Goal: Task Accomplishment & Management: Manage account settings

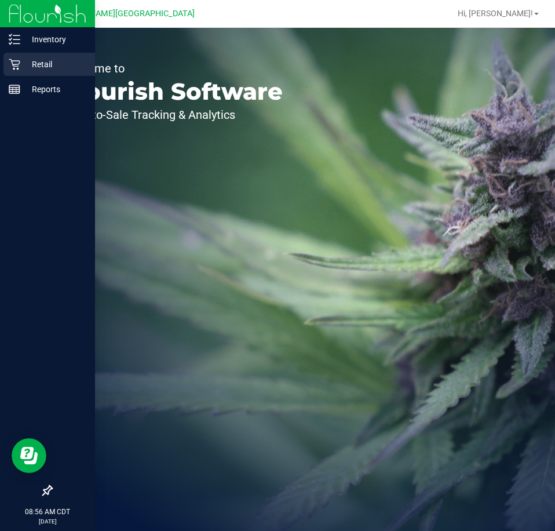
click at [52, 64] on p "Retail" at bounding box center [55, 64] width 70 height 14
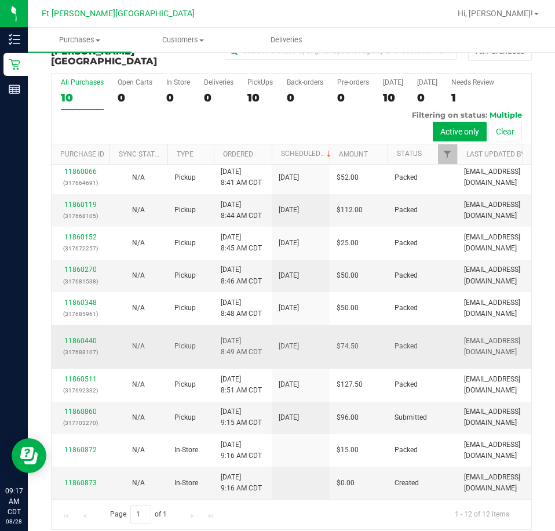
scroll to position [137, 0]
click at [81, 407] on link "11860860" at bounding box center [80, 411] width 32 height 8
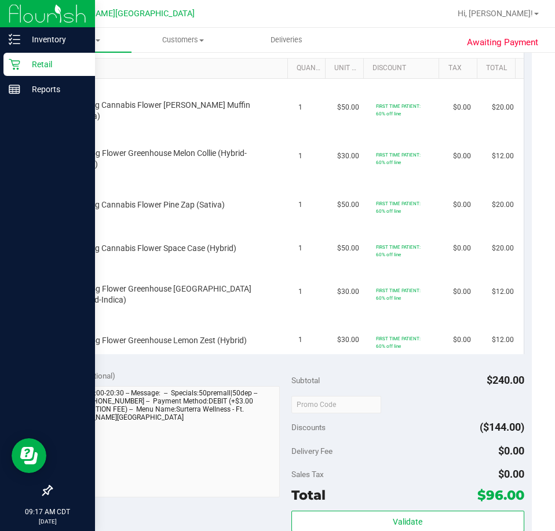
scroll to position [246, 0]
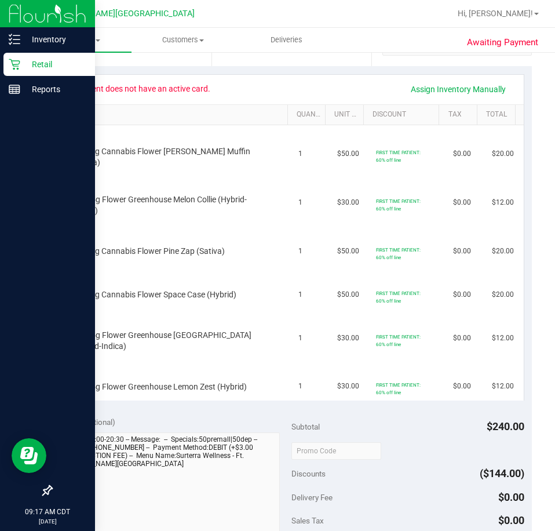
click at [52, 59] on p "Retail" at bounding box center [55, 64] width 70 height 14
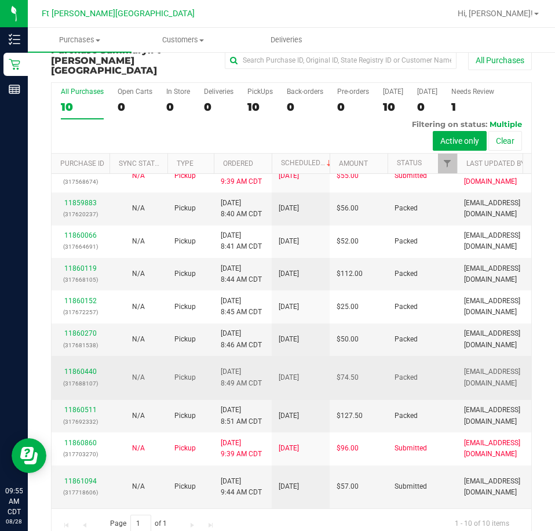
scroll to position [27, 0]
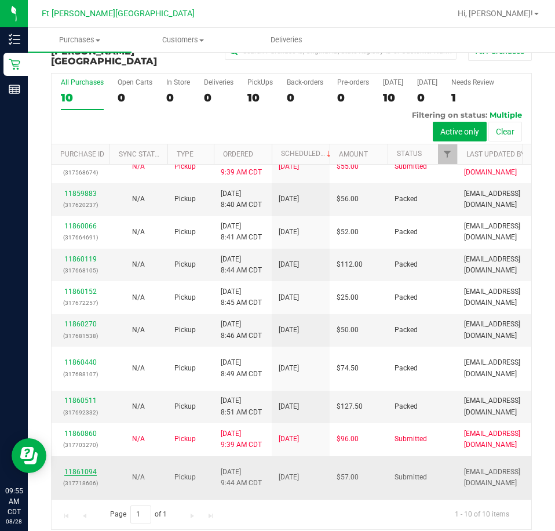
click at [89, 468] on link "11861094" at bounding box center [80, 472] width 32 height 8
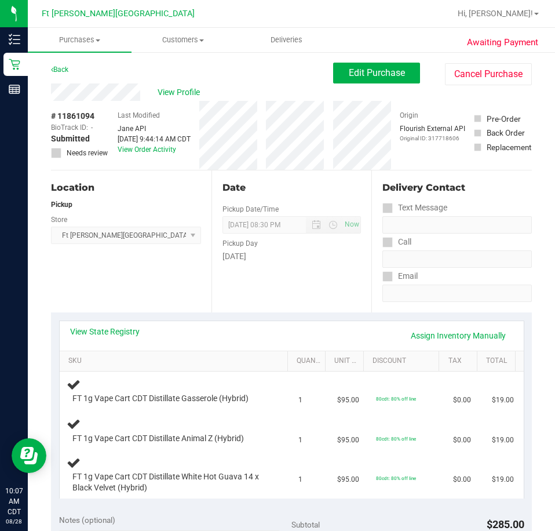
click at [65, 64] on div "Back" at bounding box center [59, 70] width 17 height 14
click at [64, 69] on link "Back" at bounding box center [59, 69] width 17 height 8
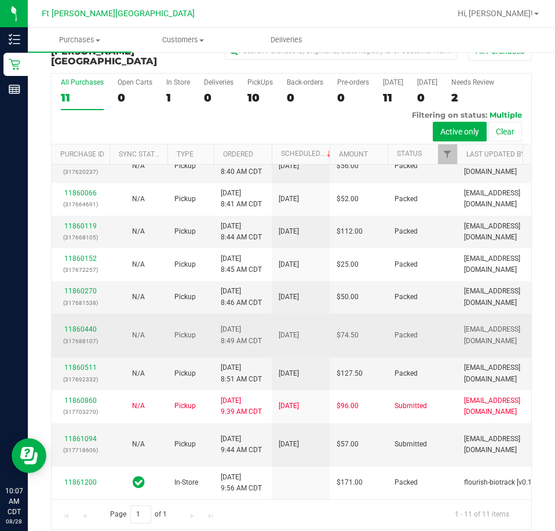
scroll to position [116, 0]
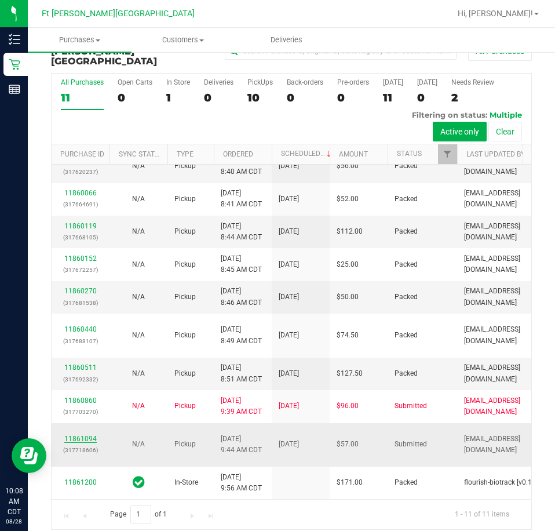
click at [76, 435] on link "11861094" at bounding box center [80, 439] width 32 height 8
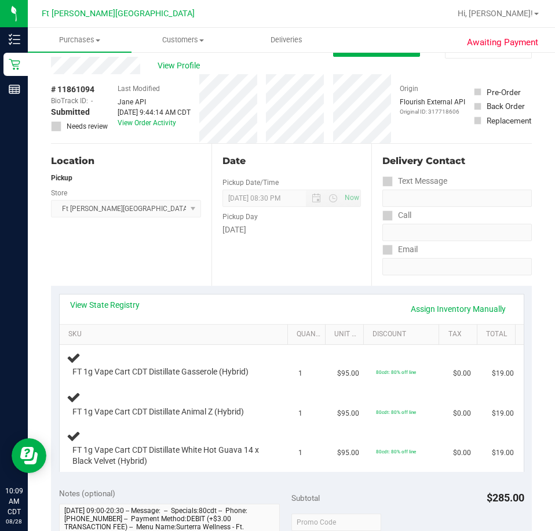
click at [90, 238] on div "Location Pickup Store [GEOGRAPHIC_DATA][PERSON_NAME] WC Select Store [PERSON_NA…" at bounding box center [131, 215] width 160 height 142
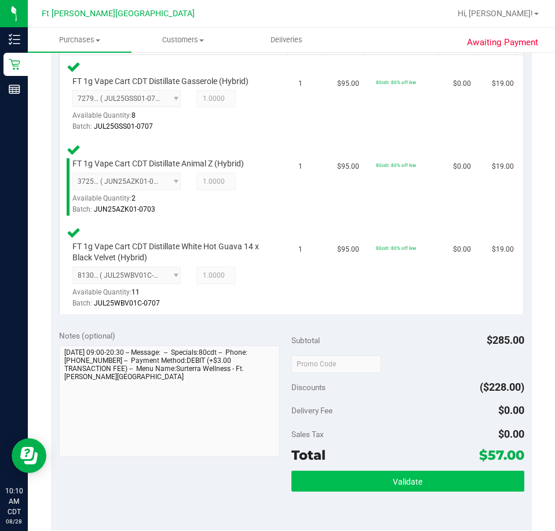
scroll to position [432, 0]
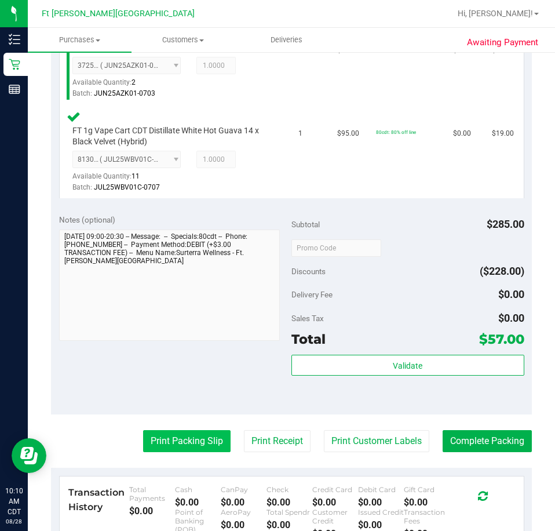
click at [181, 440] on button "Print Packing Slip" at bounding box center [186, 441] width 87 height 22
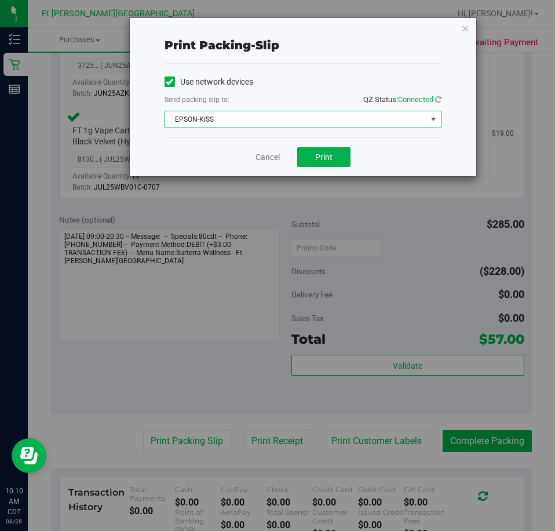
click at [334, 123] on span "EPSON-KISS" at bounding box center [295, 119] width 261 height 16
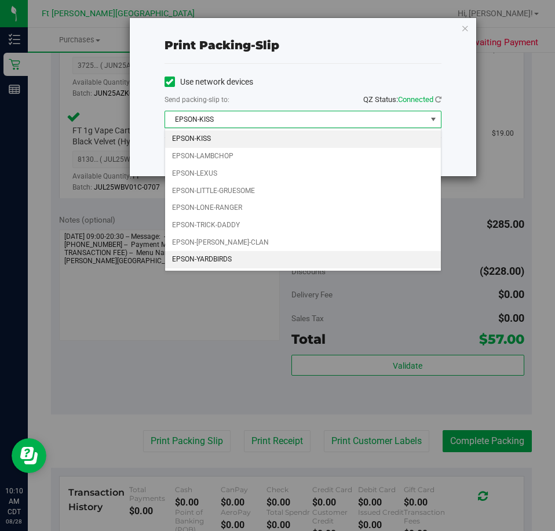
click at [236, 254] on li "EPSON-YARDBIRDS" at bounding box center [303, 259] width 276 height 17
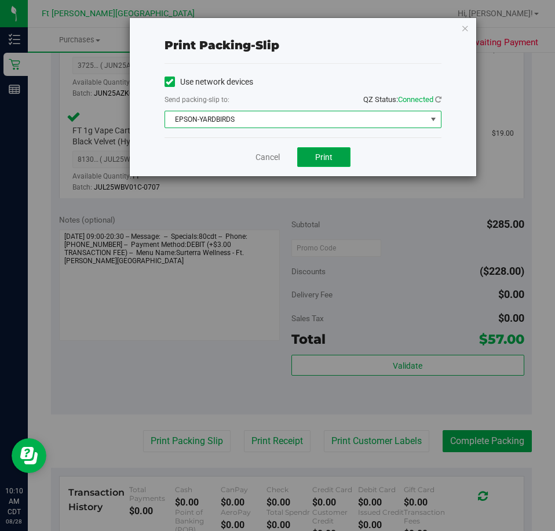
click at [330, 155] on span "Print" at bounding box center [323, 156] width 17 height 9
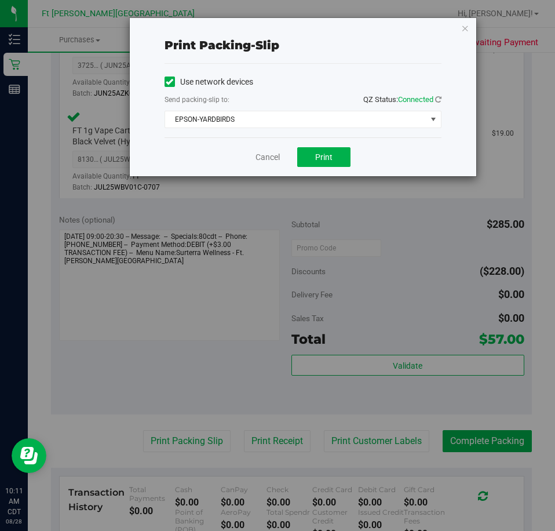
click at [276, 150] on div "Cancel Print" at bounding box center [303, 156] width 277 height 39
click at [275, 156] on link "Cancel" at bounding box center [268, 157] width 24 height 12
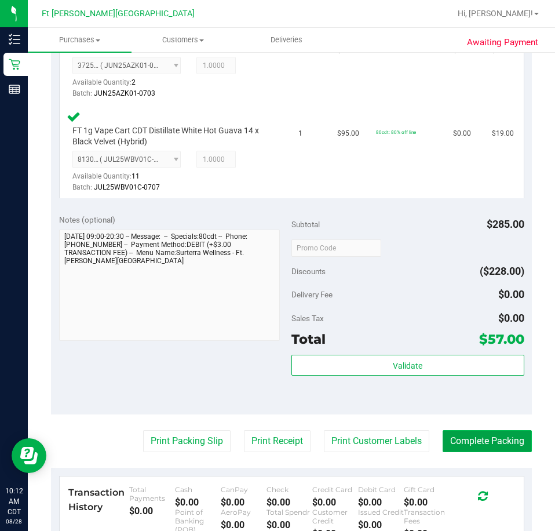
click at [451, 439] on button "Complete Packing" at bounding box center [487, 441] width 89 height 22
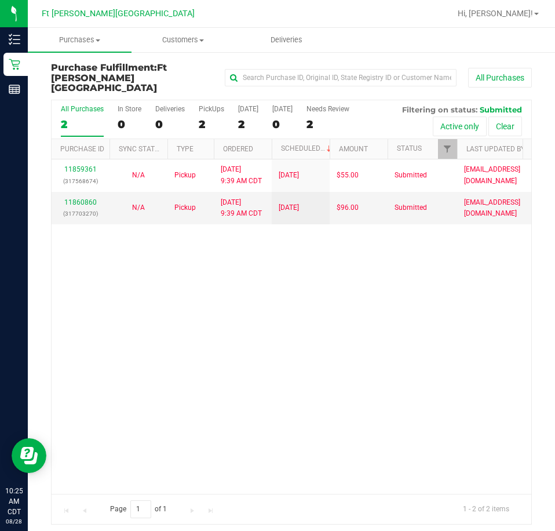
drag, startPoint x: 185, startPoint y: 341, endPoint x: 191, endPoint y: 346, distance: 7.9
click at [185, 342] on div "11859361 (317568674) N/A Pickup [DATE] 9:39 AM CDT 8/28/2025 $55.00 Submitted […" at bounding box center [292, 326] width 480 height 334
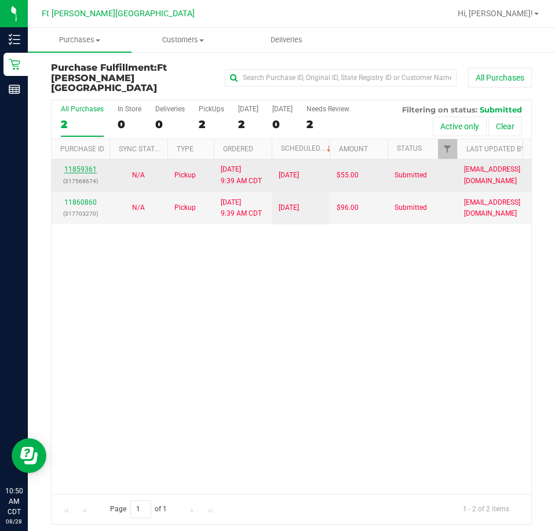
click at [83, 165] on link "11859361" at bounding box center [80, 169] width 32 height 8
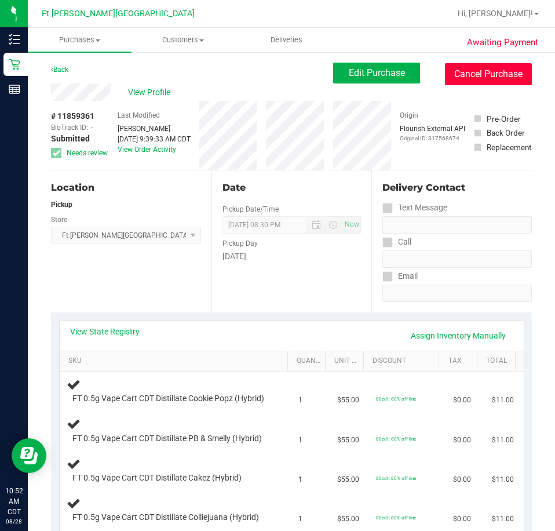
click at [484, 72] on button "Cancel Purchase" at bounding box center [488, 74] width 87 height 22
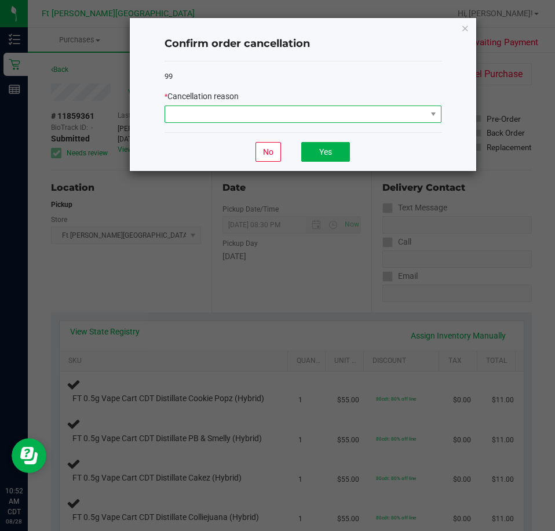
click at [340, 115] on span at bounding box center [295, 114] width 261 height 16
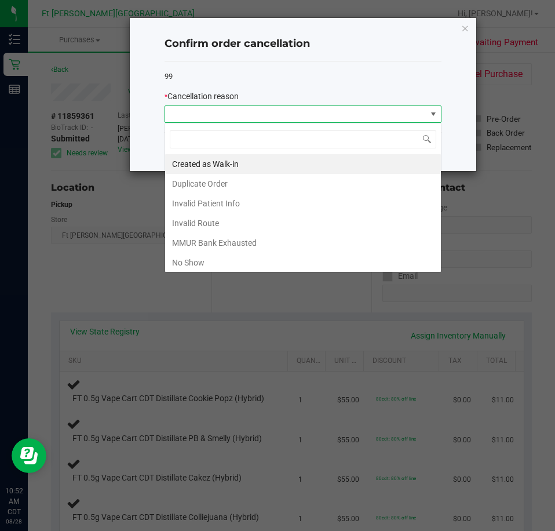
scroll to position [17, 277]
click at [225, 166] on li "Created as Walk-in" at bounding box center [303, 164] width 276 height 20
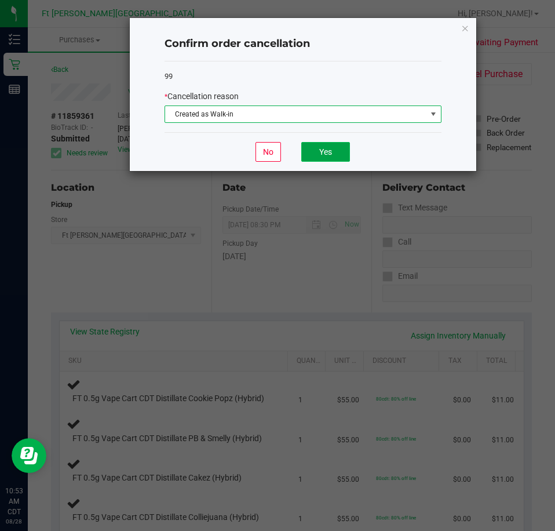
click at [327, 152] on button "Yes" at bounding box center [325, 152] width 49 height 20
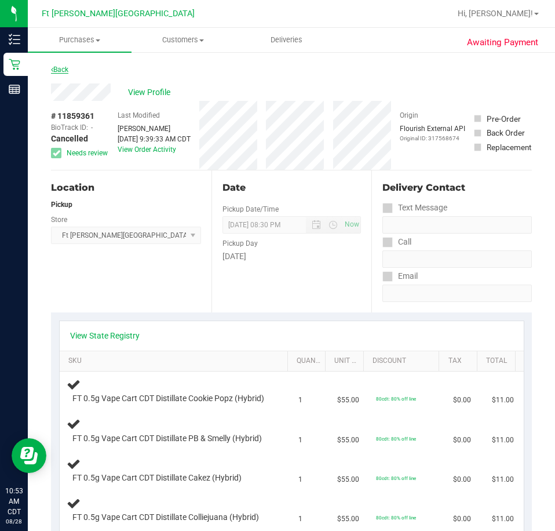
click at [68, 71] on link "Back" at bounding box center [59, 69] width 17 height 8
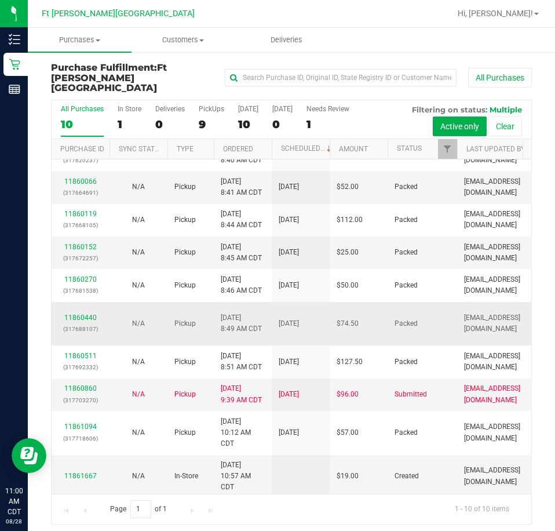
scroll to position [28, 0]
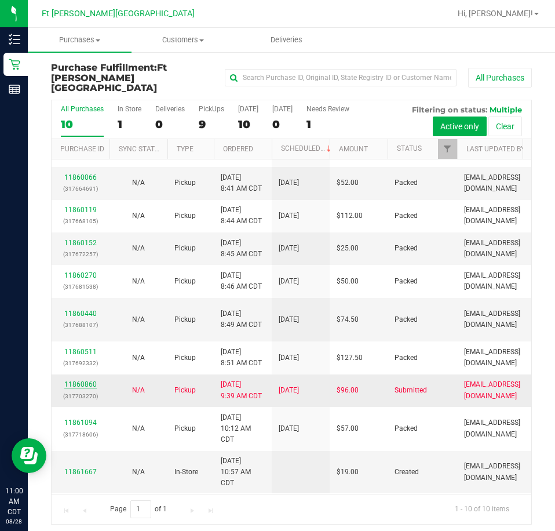
click at [86, 380] on link "11860860" at bounding box center [80, 384] width 32 height 8
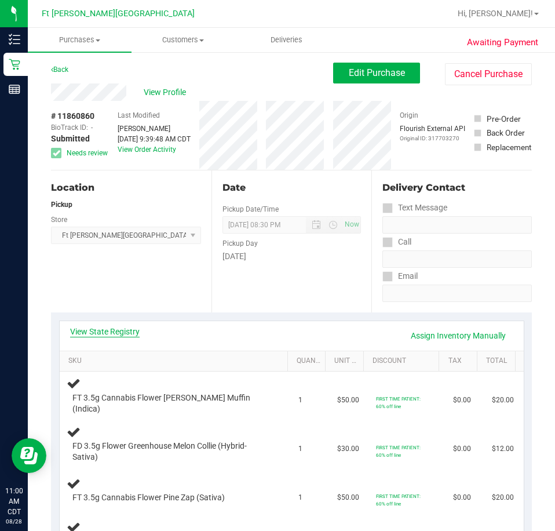
click at [135, 330] on link "View State Registry" at bounding box center [105, 332] width 70 height 12
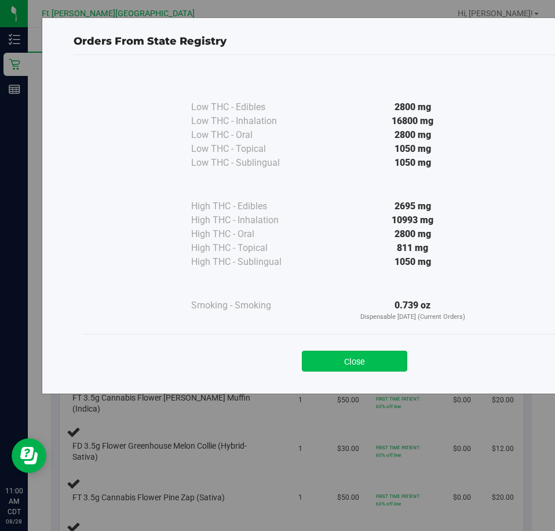
click at [371, 356] on button "Close" at bounding box center [354, 361] width 105 height 21
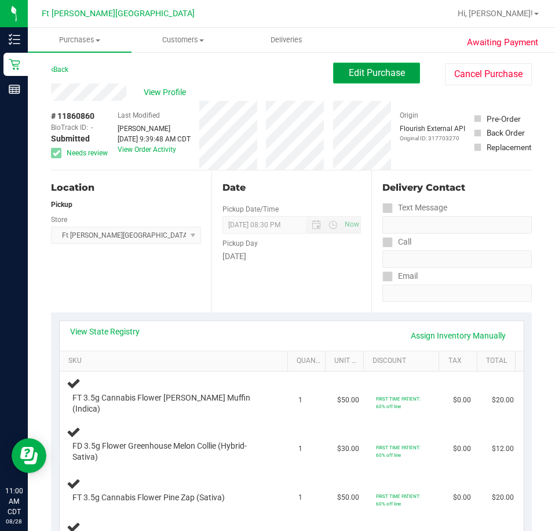
click at [352, 76] on span "Edit Purchase" at bounding box center [377, 72] width 56 height 11
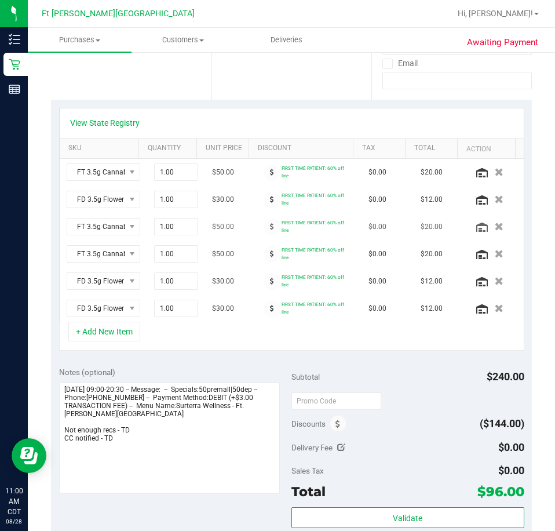
scroll to position [232, 0]
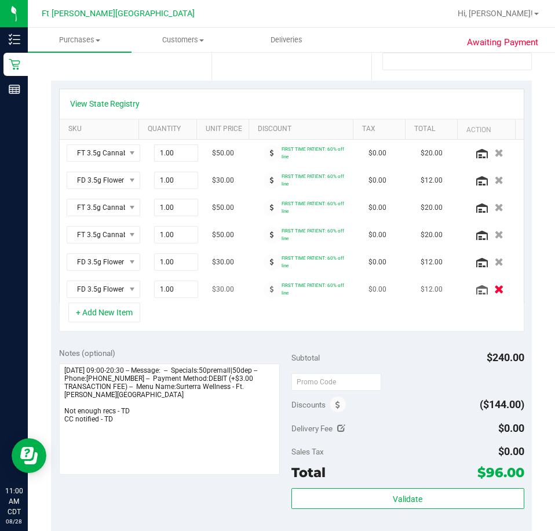
click at [494, 287] on icon "button" at bounding box center [499, 289] width 10 height 9
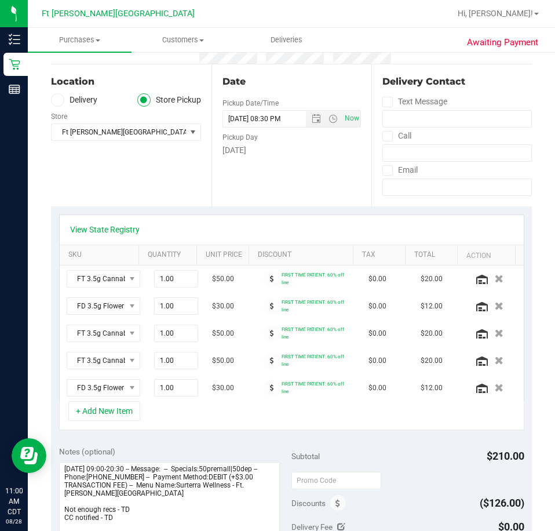
scroll to position [0, 0]
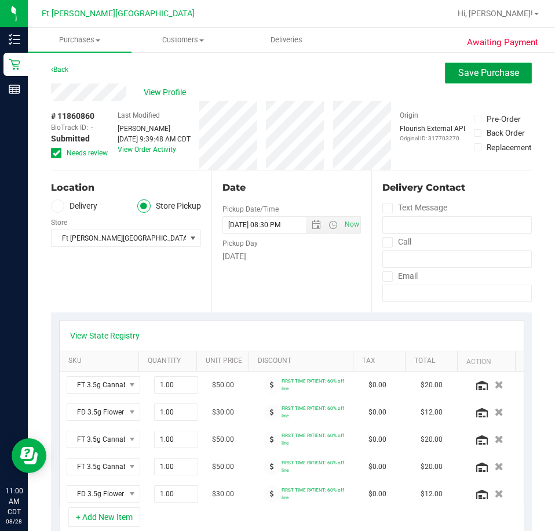
click at [479, 72] on span "Save Purchase" at bounding box center [488, 72] width 61 height 11
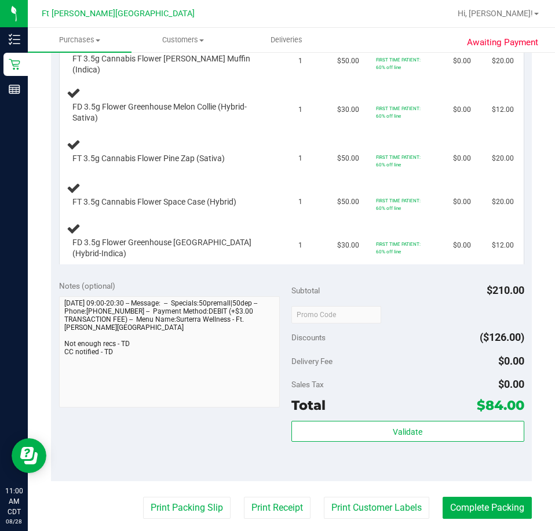
scroll to position [348, 0]
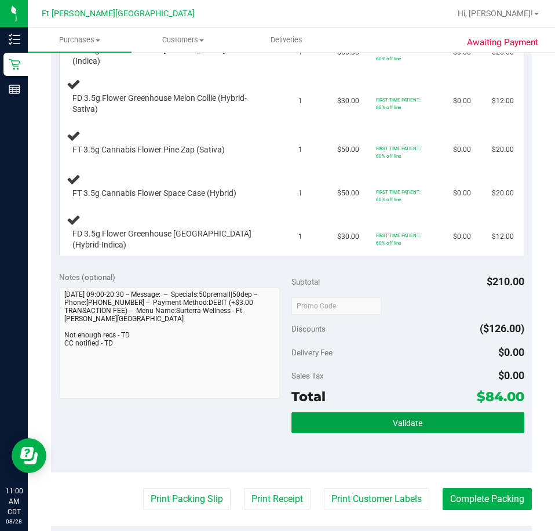
click at [350, 412] on button "Validate" at bounding box center [407, 422] width 233 height 21
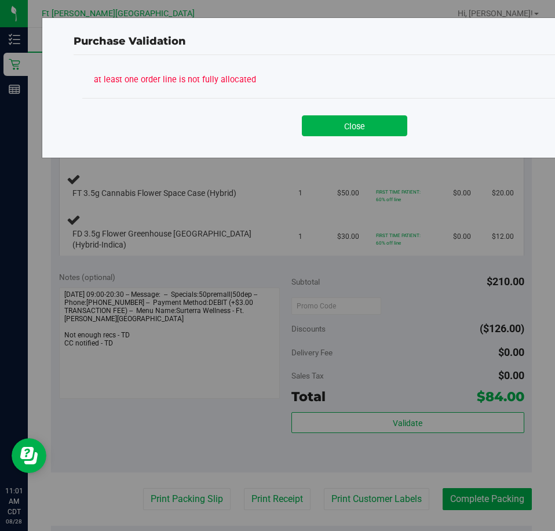
click at [348, 111] on div "Close" at bounding box center [354, 121] width 527 height 29
click at [345, 124] on button "Close" at bounding box center [354, 125] width 105 height 21
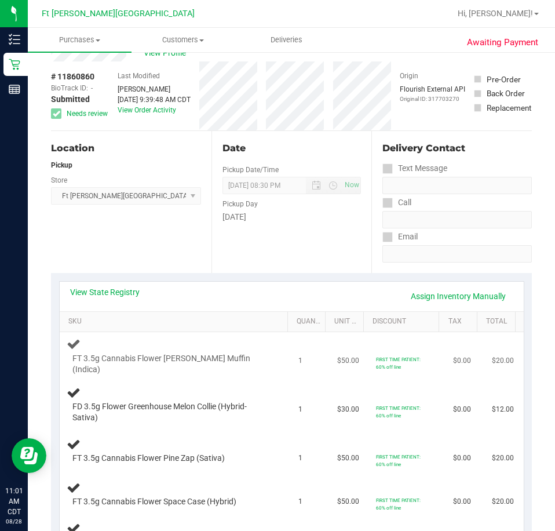
scroll to position [58, 0]
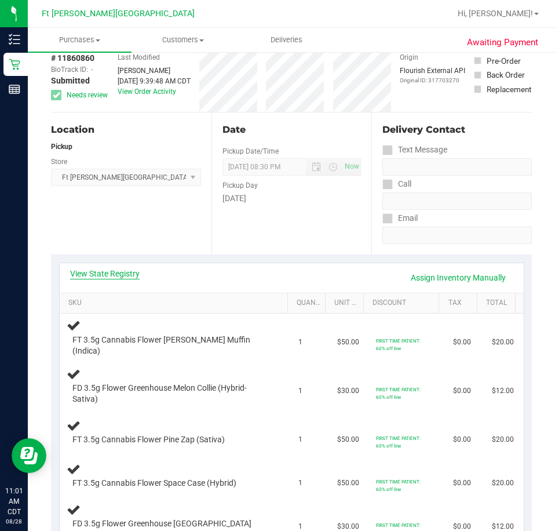
click at [133, 276] on link "View State Registry" at bounding box center [105, 274] width 70 height 12
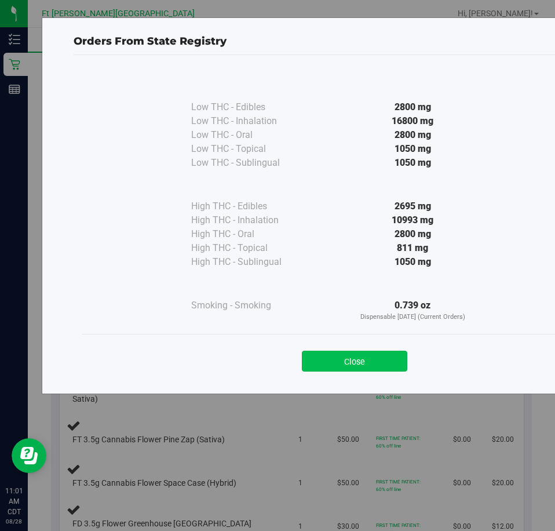
click at [389, 365] on button "Close" at bounding box center [354, 361] width 105 height 21
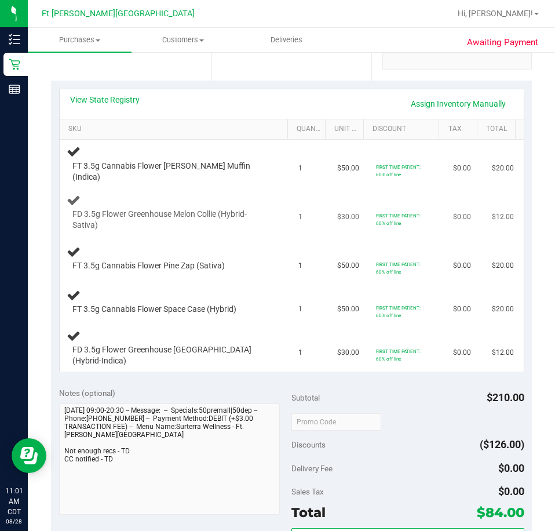
scroll to position [0, 0]
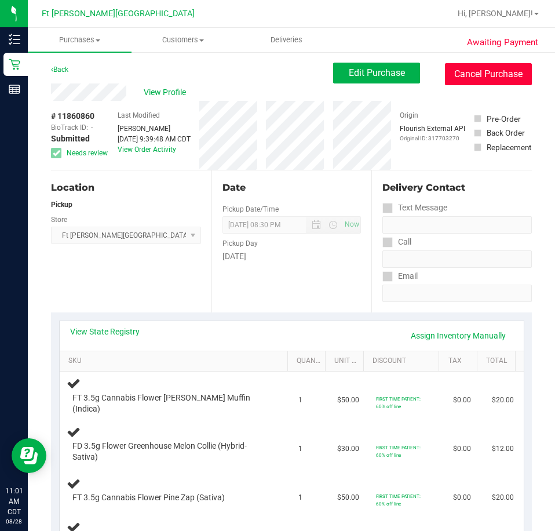
click at [458, 74] on button "Cancel Purchase" at bounding box center [488, 74] width 87 height 22
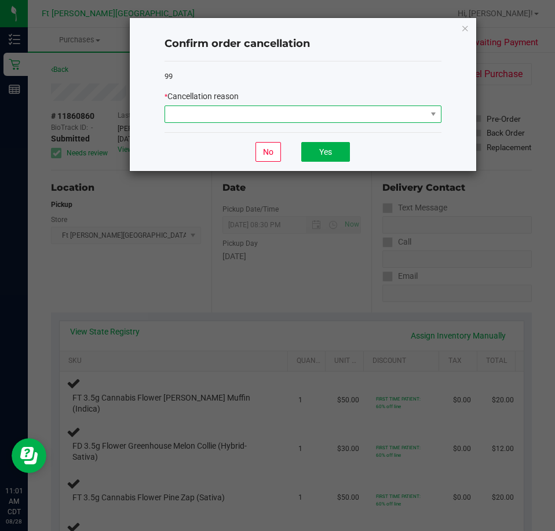
click at [298, 120] on span at bounding box center [295, 114] width 261 height 16
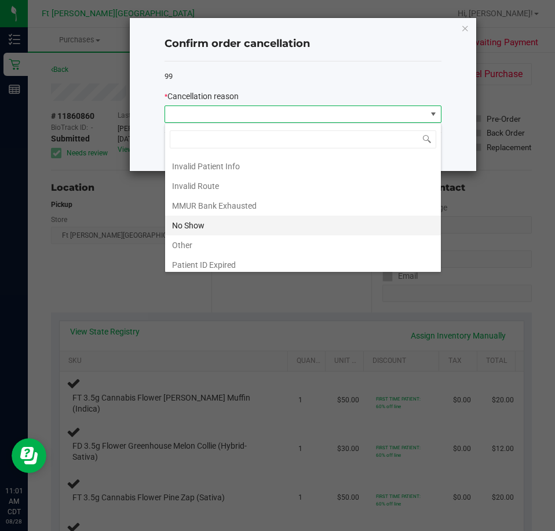
scroll to position [58, 0]
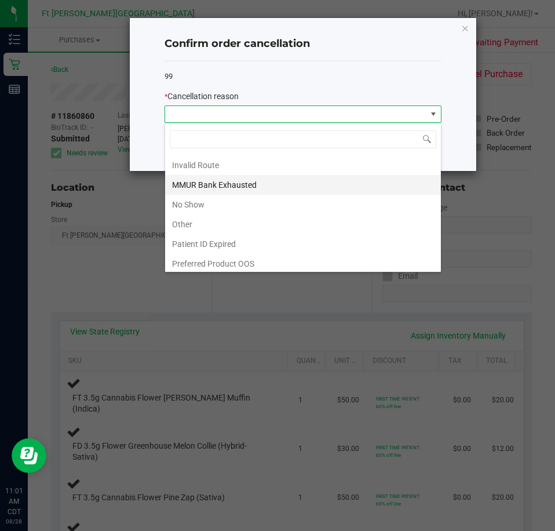
click at [253, 177] on li "MMUR Bank Exhausted" at bounding box center [303, 185] width 276 height 20
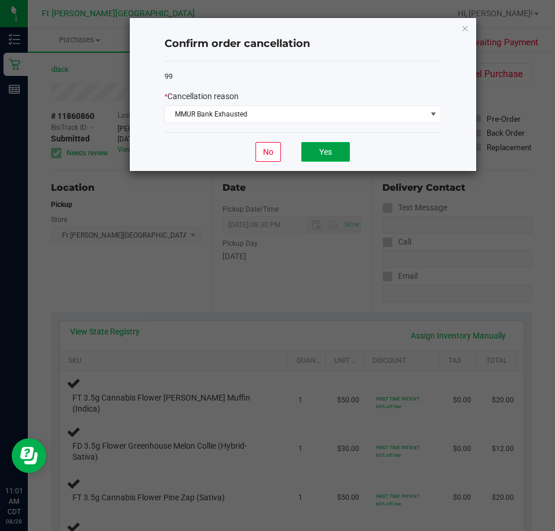
click at [325, 162] on button "Yes" at bounding box center [325, 152] width 49 height 20
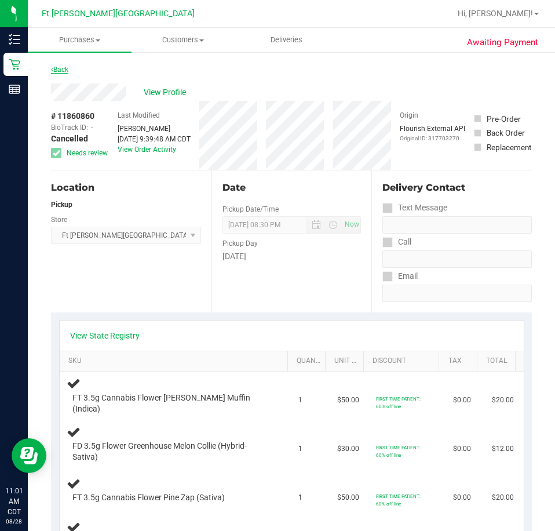
click at [54, 67] on link "Back" at bounding box center [59, 69] width 17 height 8
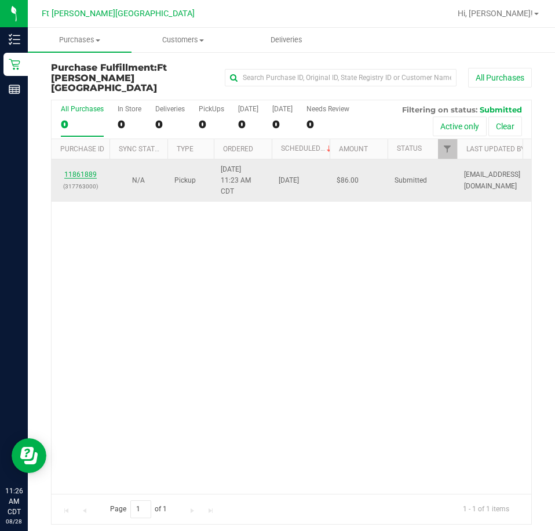
click at [82, 170] on link "11861889" at bounding box center [80, 174] width 32 height 8
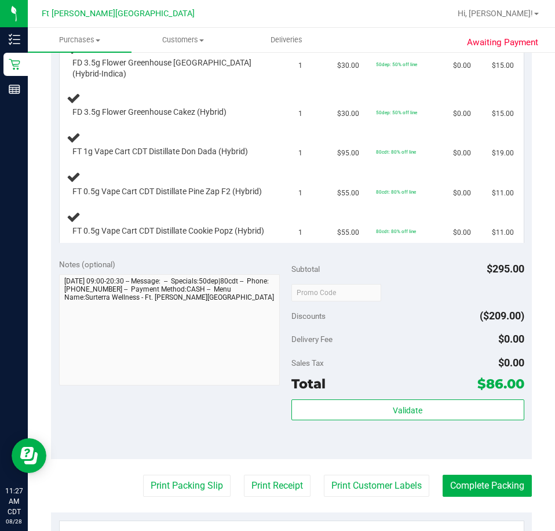
scroll to position [464, 0]
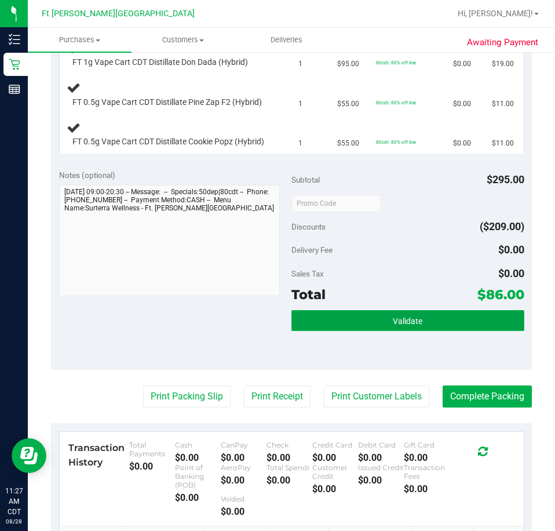
click at [393, 326] on span "Validate" at bounding box center [408, 320] width 30 height 9
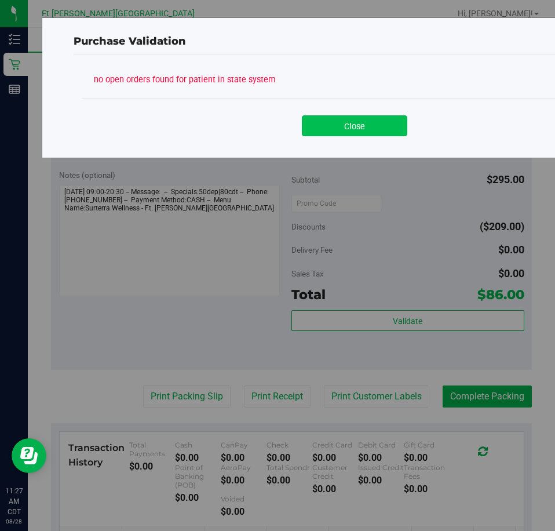
click at [346, 130] on button "Close" at bounding box center [354, 125] width 105 height 21
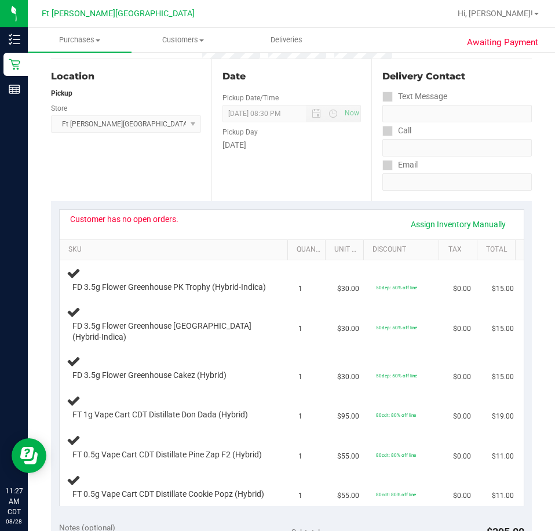
scroll to position [0, 0]
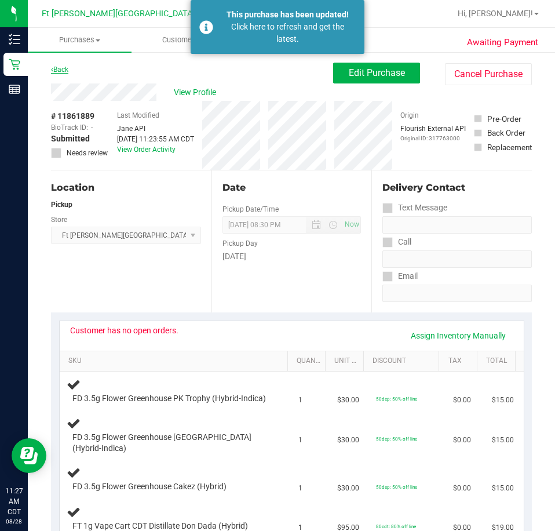
click at [62, 68] on link "Back" at bounding box center [59, 69] width 17 height 8
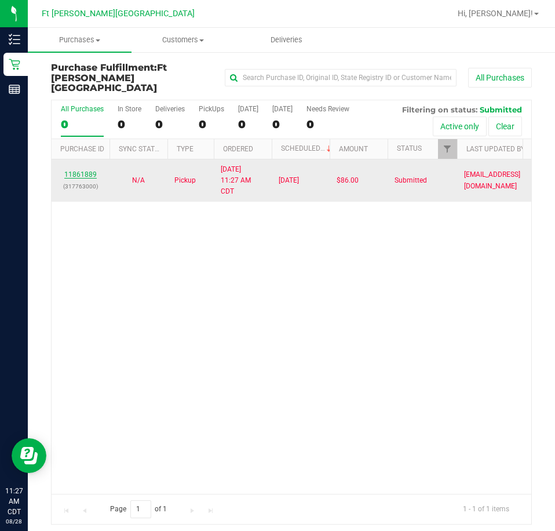
click at [93, 170] on link "11861889" at bounding box center [80, 174] width 32 height 8
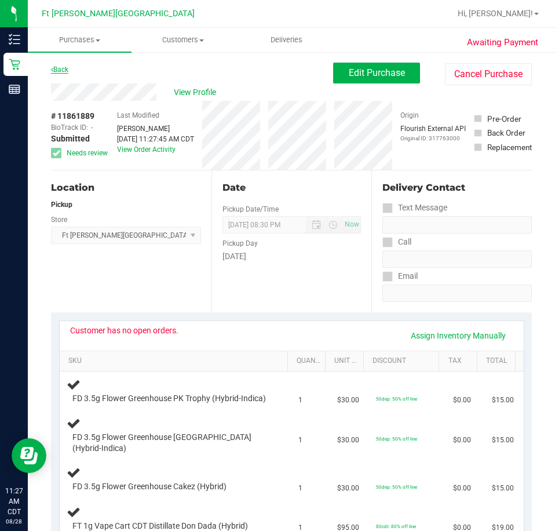
click at [65, 70] on link "Back" at bounding box center [59, 69] width 17 height 8
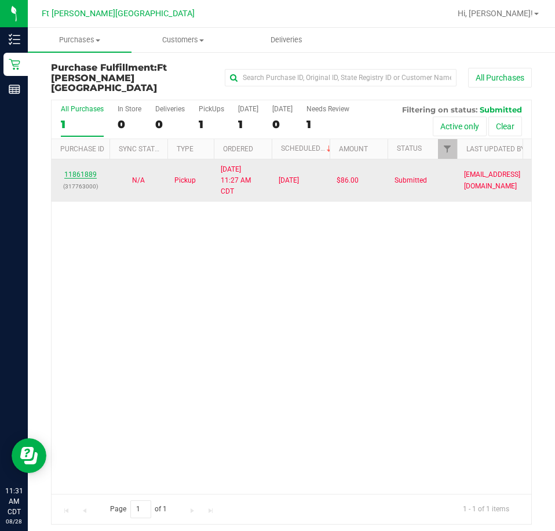
click at [93, 170] on link "11861889" at bounding box center [80, 174] width 32 height 8
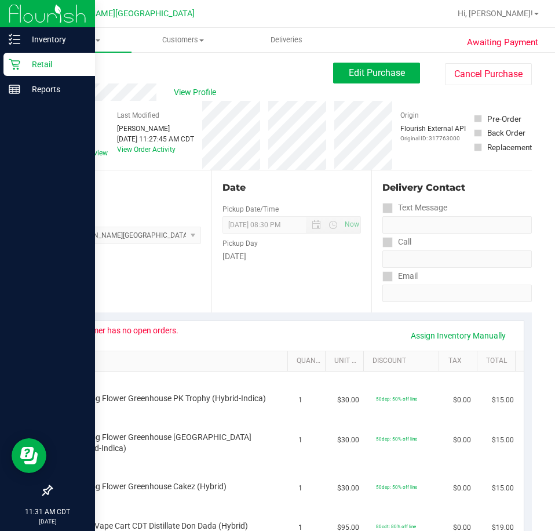
click at [42, 62] on p "Retail" at bounding box center [55, 64] width 70 height 14
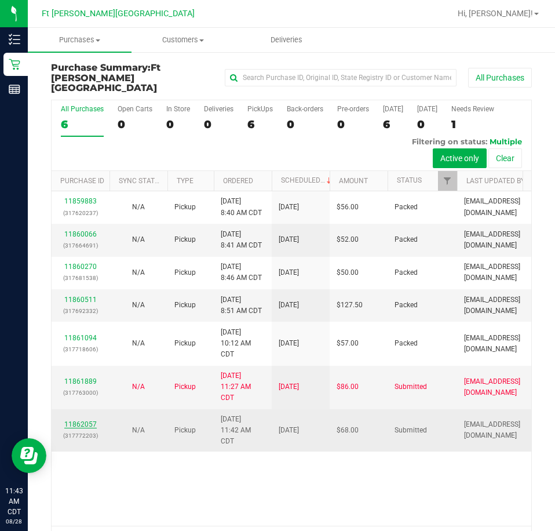
click at [81, 420] on link "11862057" at bounding box center [80, 424] width 32 height 8
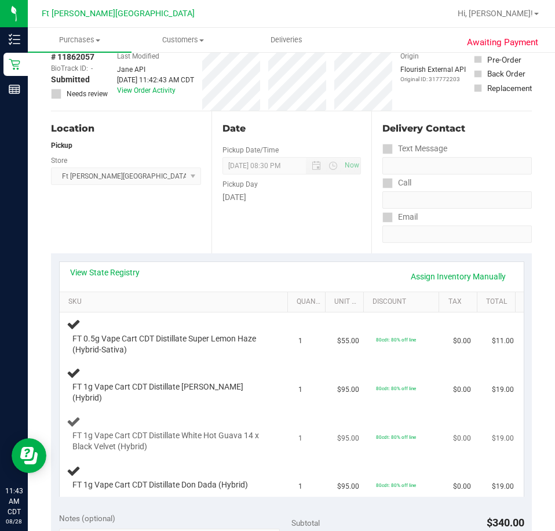
scroll to position [58, 0]
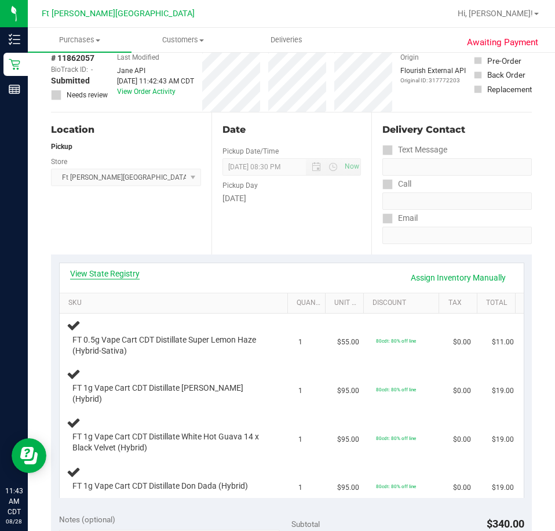
click at [126, 270] on link "View State Registry" at bounding box center [105, 274] width 70 height 12
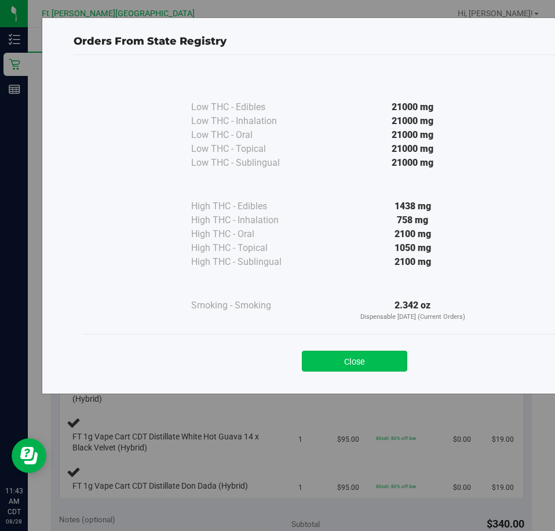
click at [403, 361] on button "Close" at bounding box center [354, 361] width 105 height 21
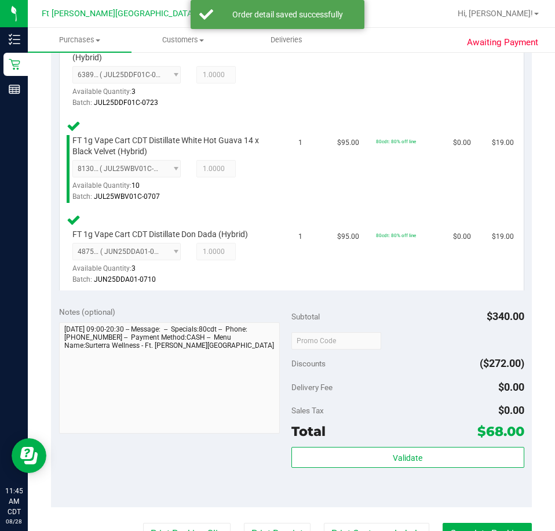
scroll to position [521, 0]
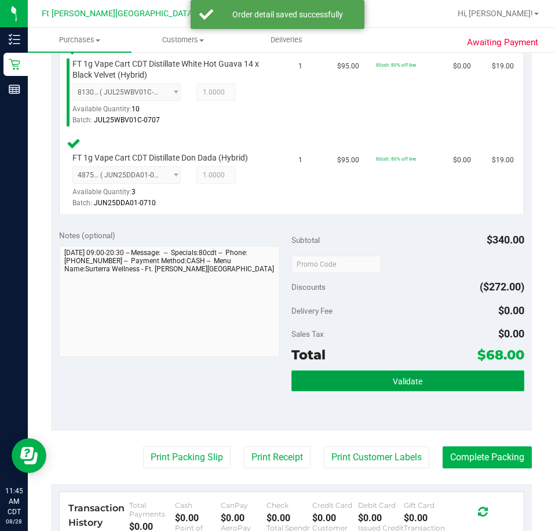
click at [384, 383] on button "Validate" at bounding box center [407, 380] width 233 height 21
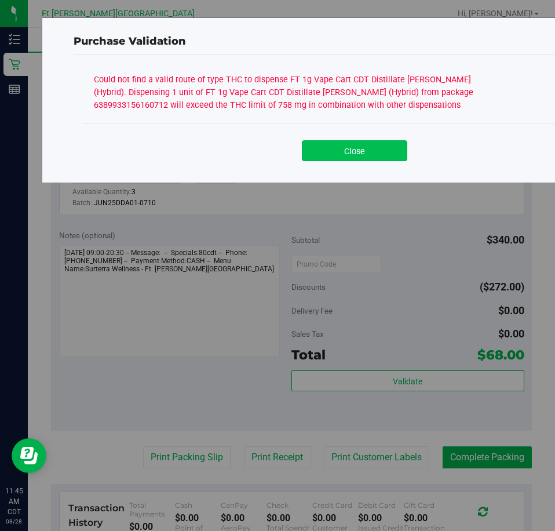
click at [341, 148] on button "Close" at bounding box center [354, 150] width 105 height 21
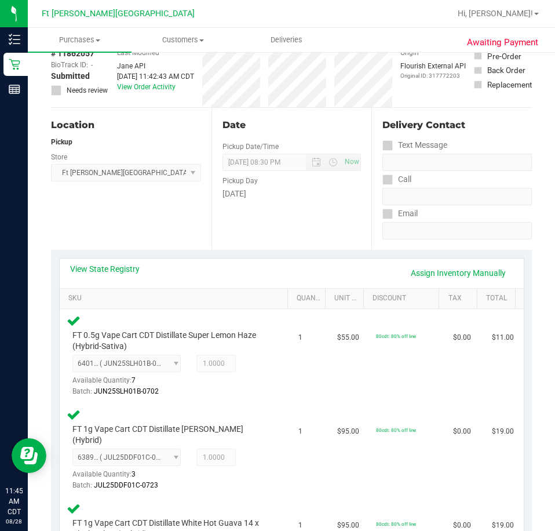
scroll to position [58, 0]
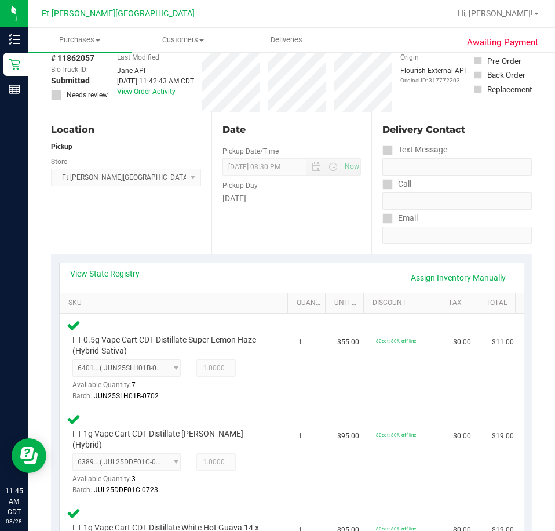
click at [125, 273] on link "View State Registry" at bounding box center [105, 274] width 70 height 12
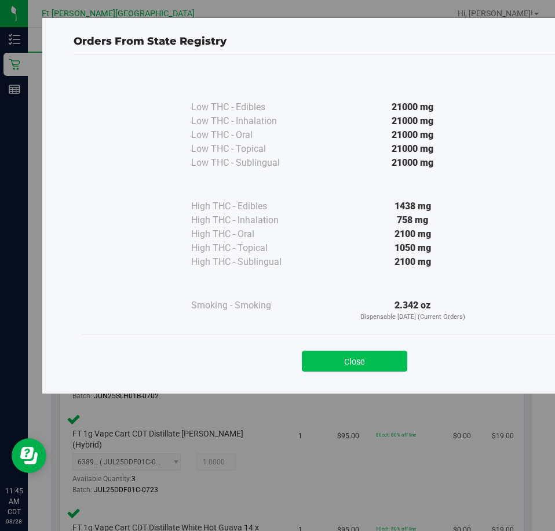
click at [391, 351] on button "Close" at bounding box center [354, 361] width 105 height 21
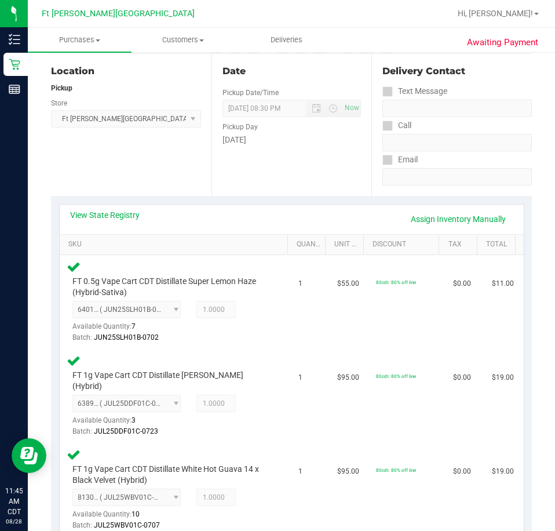
scroll to position [0, 0]
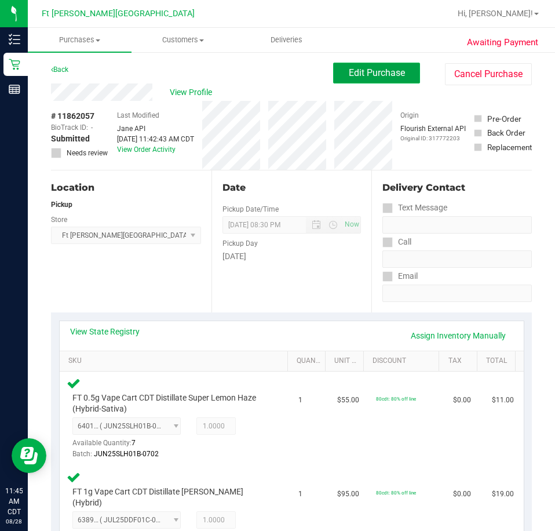
click at [393, 75] on span "Edit Purchase" at bounding box center [377, 72] width 56 height 11
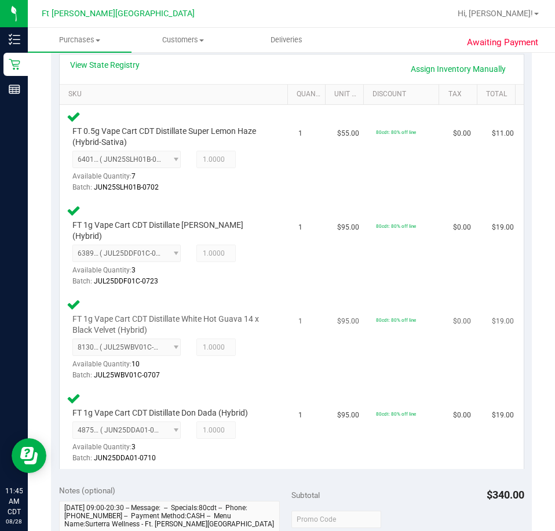
scroll to position [464, 0]
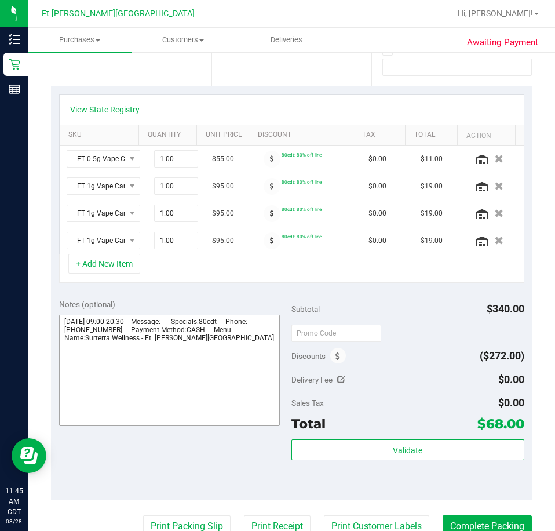
scroll to position [287, 0]
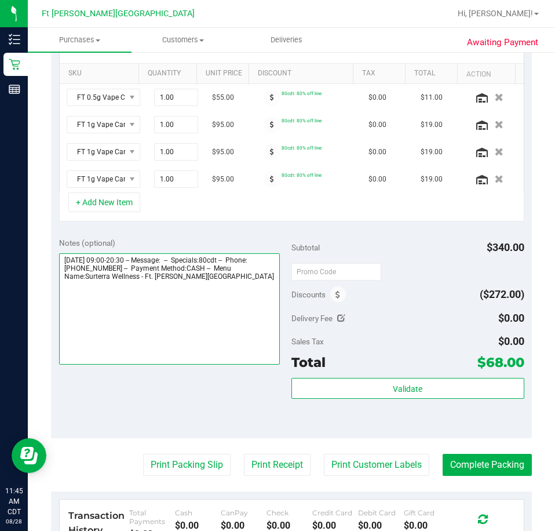
click at [185, 329] on textarea at bounding box center [169, 308] width 221 height 111
click at [254, 286] on textarea at bounding box center [169, 308] width 221 height 111
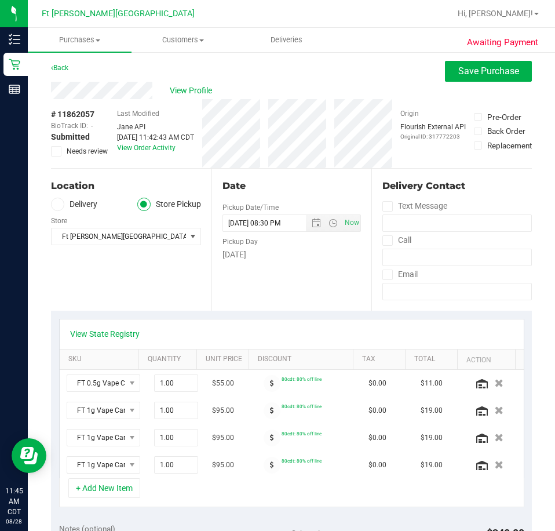
scroll to position [0, 0]
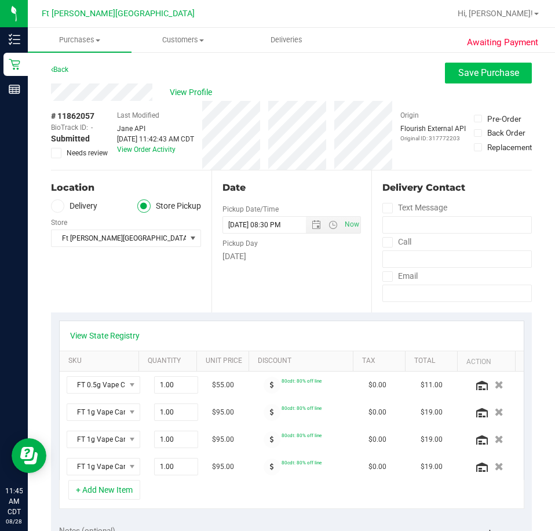
type textarea "[DATE] 09:00-20:30 -- Message: -- Specials:80cdt -- Phone:[PHONE_NUMBER] -- Pay…"
click at [458, 75] on span "Save Purchase" at bounding box center [488, 72] width 61 height 11
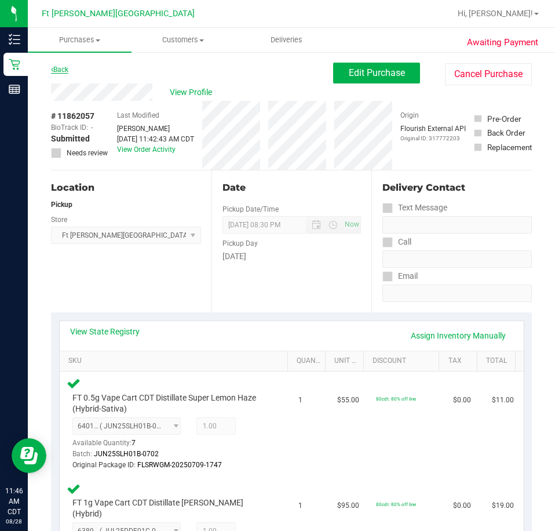
click at [68, 71] on link "Back" at bounding box center [59, 69] width 17 height 8
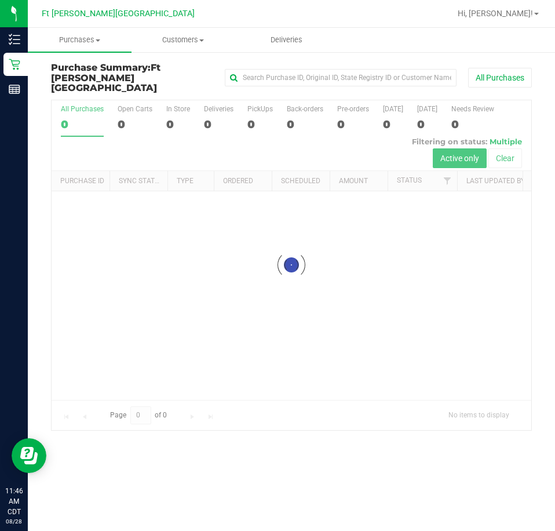
drag, startPoint x: 68, startPoint y: 71, endPoint x: 338, endPoint y: 284, distance: 344.4
click at [340, 283] on div at bounding box center [292, 265] width 480 height 330
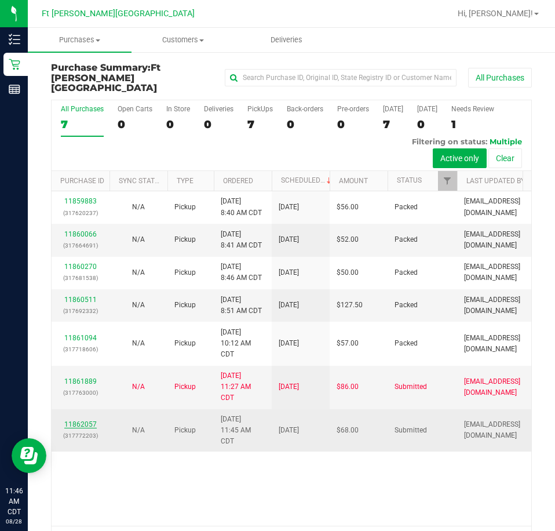
click at [89, 420] on link "11862057" at bounding box center [80, 424] width 32 height 8
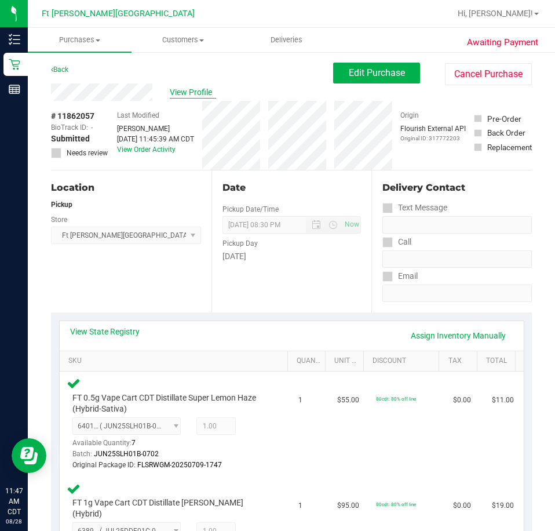
click at [195, 91] on span "View Profile" at bounding box center [193, 92] width 46 height 12
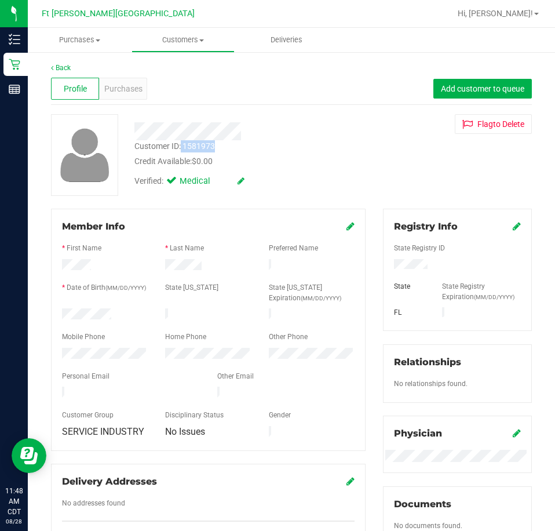
drag, startPoint x: 181, startPoint y: 146, endPoint x: 229, endPoint y: 147, distance: 47.5
click at [229, 147] on div "Customer ID: 1581973 Credit Available: $0.00" at bounding box center [250, 153] width 249 height 27
copy div "1581973"
click at [64, 66] on link "Back" at bounding box center [61, 68] width 20 height 8
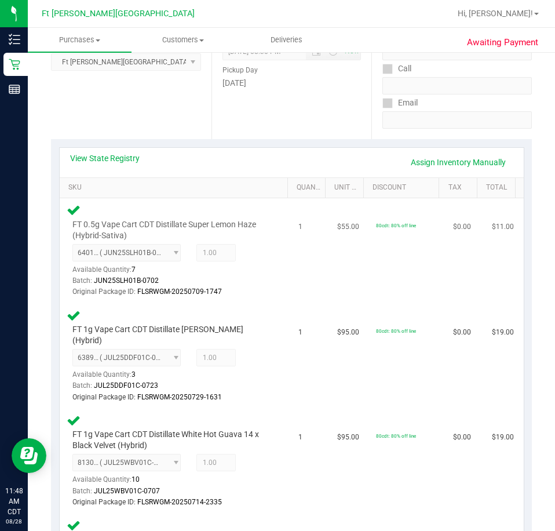
scroll to position [174, 0]
click at [173, 257] on span "6401308786151046 ( JUN25SLH01B-0702 | orig: FLSRWGM-20250709-1747 ) 64013087861…" at bounding box center [126, 251] width 109 height 17
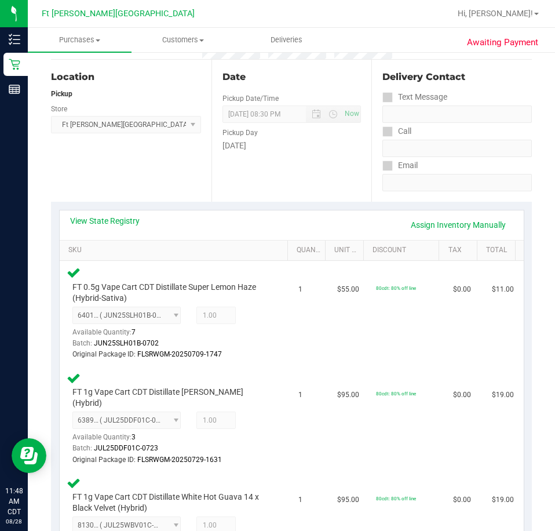
scroll to position [0, 0]
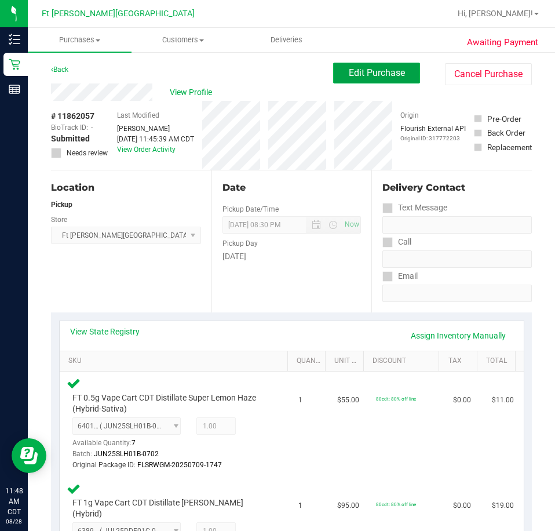
click at [400, 71] on button "Edit Purchase" at bounding box center [376, 73] width 87 height 21
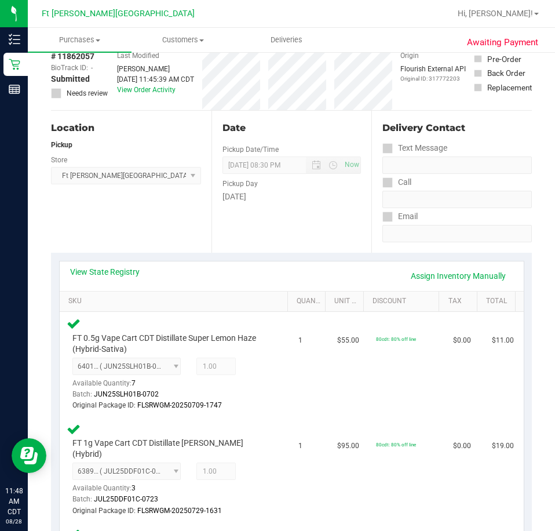
scroll to position [116, 0]
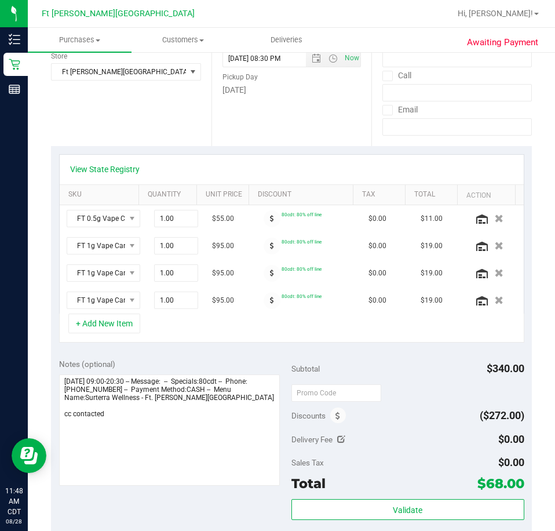
scroll to position [174, 0]
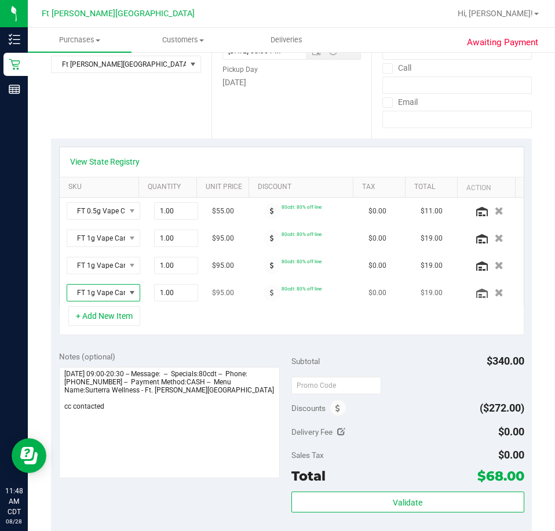
click at [127, 293] on span "NO DATA FOUND" at bounding box center [131, 292] width 9 height 9
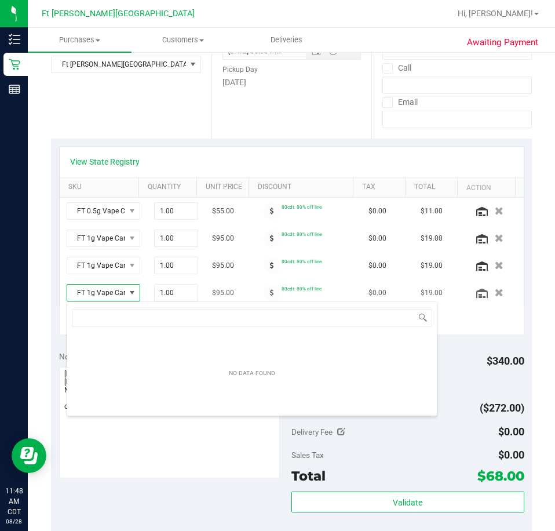
scroll to position [57923, 57884]
click at [127, 293] on span at bounding box center [131, 292] width 9 height 9
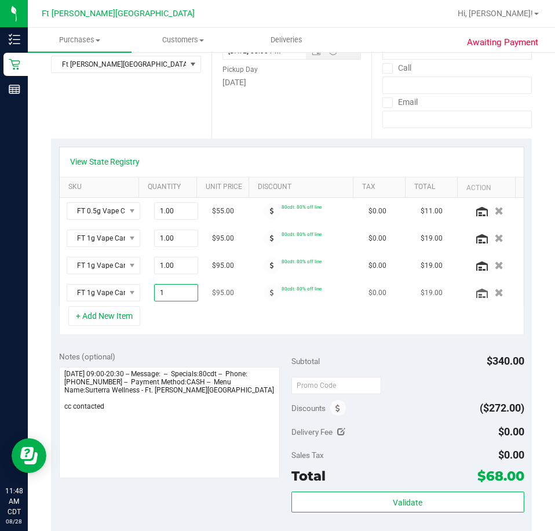
drag, startPoint x: 169, startPoint y: 295, endPoint x: 116, endPoint y: 302, distance: 52.5
click at [111, 308] on div "View State Registry SKU Quantity Unit Price Discount Tax Total Action FT 0.5g V…" at bounding box center [291, 241] width 465 height 189
click at [155, 291] on input "1" at bounding box center [176, 292] width 43 height 16
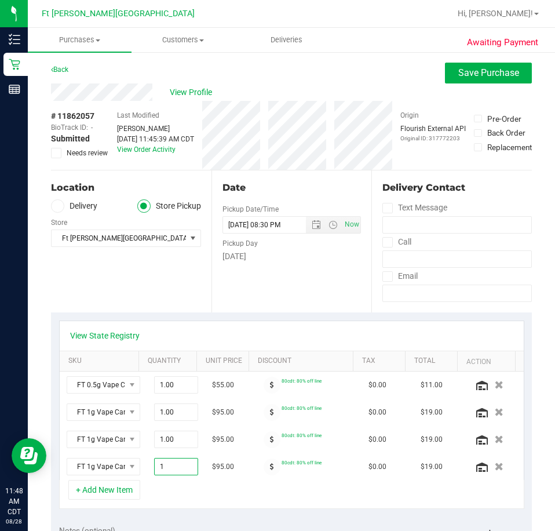
click at [172, 283] on div "Location Delivery Store Pickup Store [GEOGRAPHIC_DATA][PERSON_NAME] WC Select S…" at bounding box center [131, 241] width 160 height 142
click at [60, 65] on div "Back" at bounding box center [59, 70] width 17 height 14
click at [62, 67] on link "Back" at bounding box center [59, 69] width 17 height 8
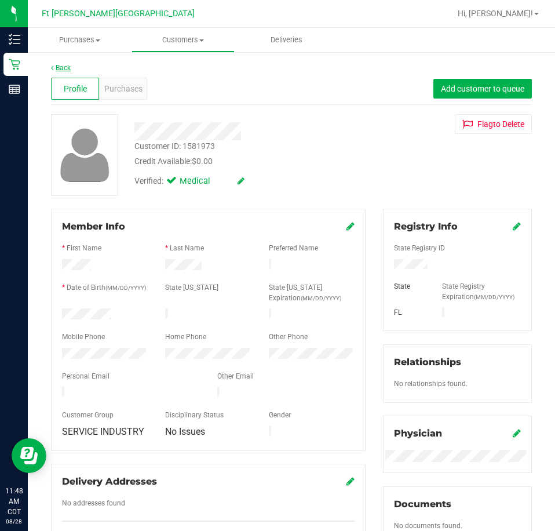
click at [66, 70] on link "Back" at bounding box center [61, 68] width 20 height 8
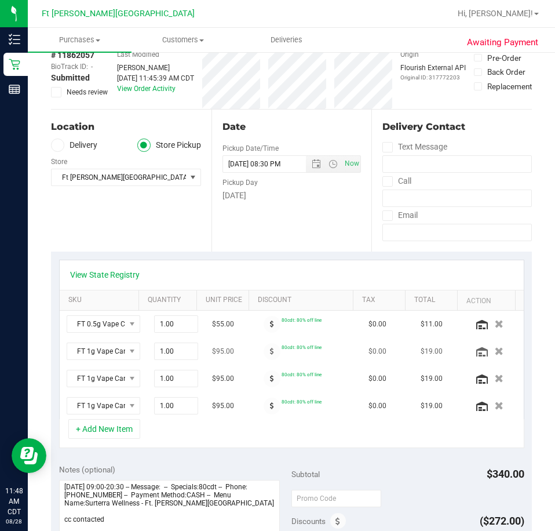
scroll to position [174, 0]
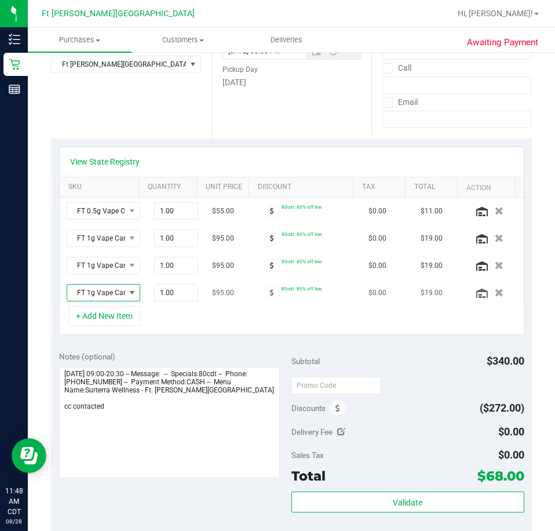
click at [127, 292] on span "NO DATA FOUND" at bounding box center [131, 292] width 9 height 9
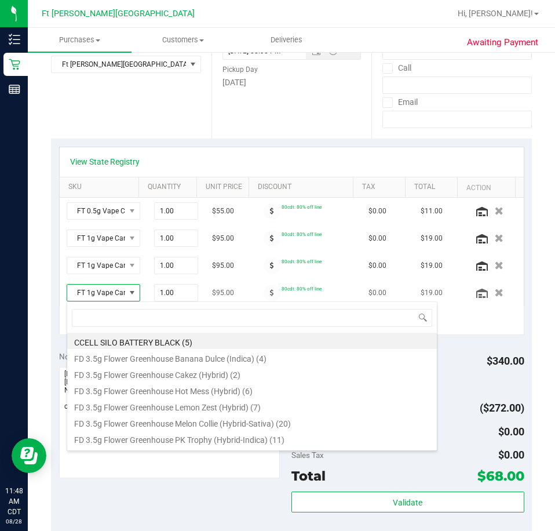
scroll to position [17, 48]
click at [127, 292] on span at bounding box center [131, 292] width 9 height 9
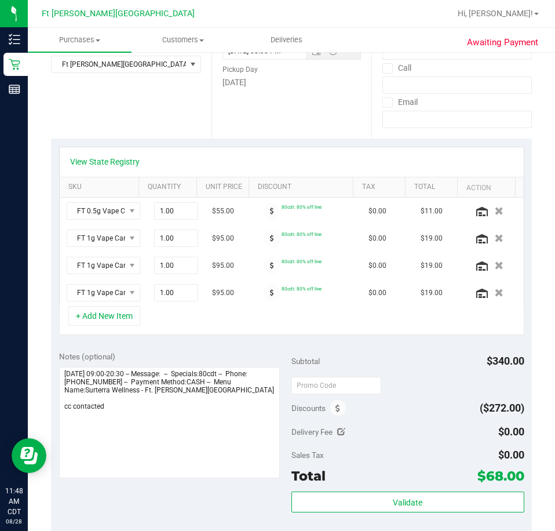
drag, startPoint x: 111, startPoint y: 292, endPoint x: 380, endPoint y: 308, distance: 269.9
click at [322, 324] on div "+ Add New Item" at bounding box center [291, 320] width 465 height 29
click at [495, 293] on icon "button" at bounding box center [499, 293] width 9 height 8
click at [476, 256] on td at bounding box center [495, 265] width 58 height 27
click at [494, 267] on icon "button" at bounding box center [499, 265] width 10 height 9
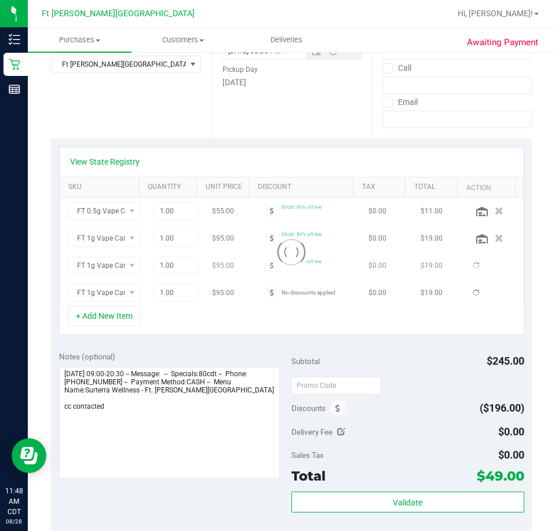
click at [478, 240] on div at bounding box center [292, 252] width 464 height 108
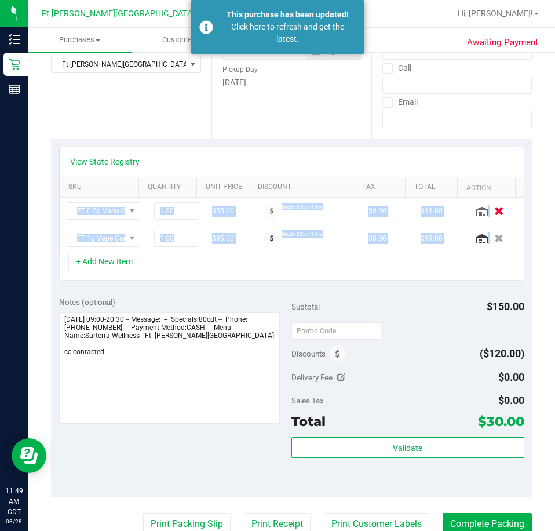
click at [494, 210] on icon "button" at bounding box center [499, 211] width 10 height 9
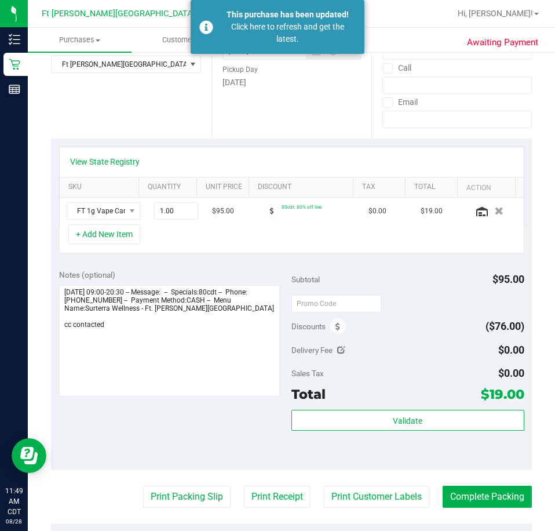
click at [394, 251] on div "+ Add New Item" at bounding box center [291, 238] width 465 height 29
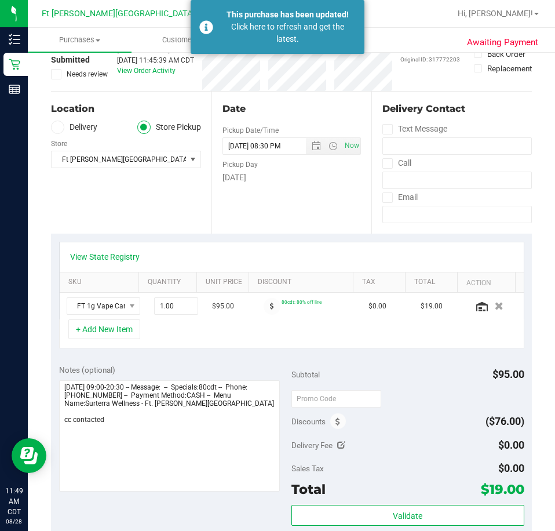
scroll to position [0, 0]
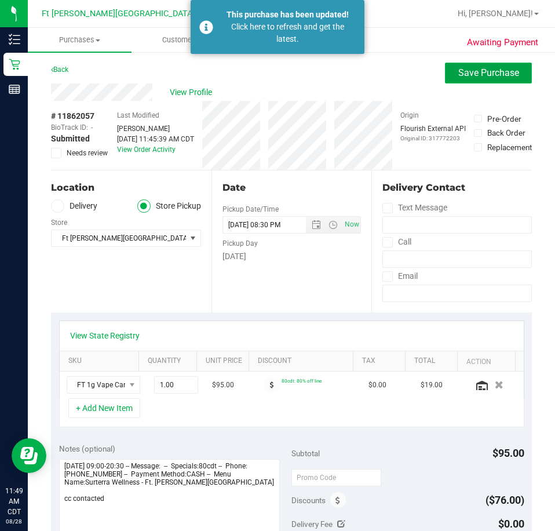
click at [466, 70] on span "Save Purchase" at bounding box center [488, 72] width 61 height 11
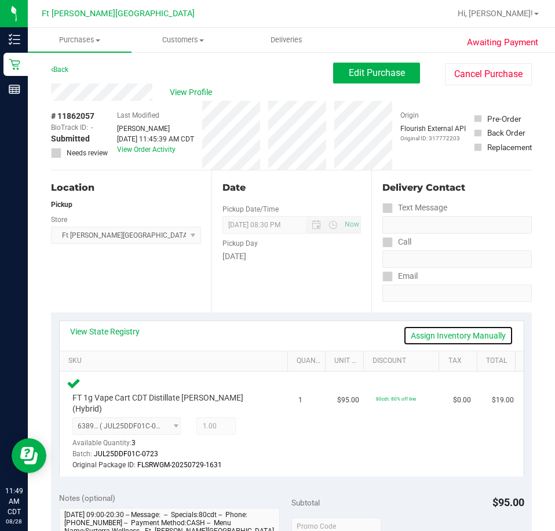
click at [441, 330] on link "Assign Inventory Manually" at bounding box center [458, 336] width 110 height 20
click at [254, 426] on icon at bounding box center [259, 427] width 12 height 13
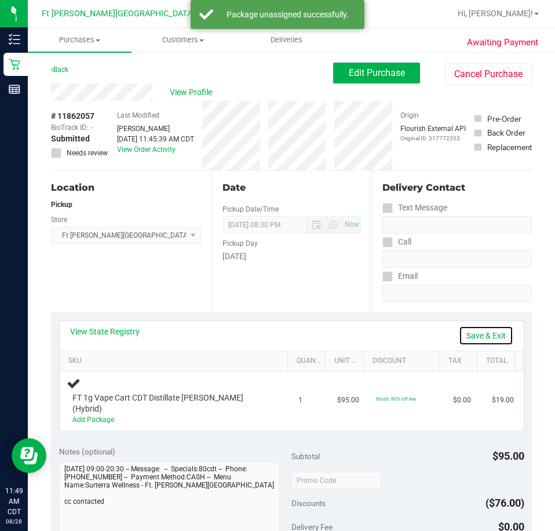
click at [477, 337] on link "Save & Exit" at bounding box center [486, 336] width 54 height 20
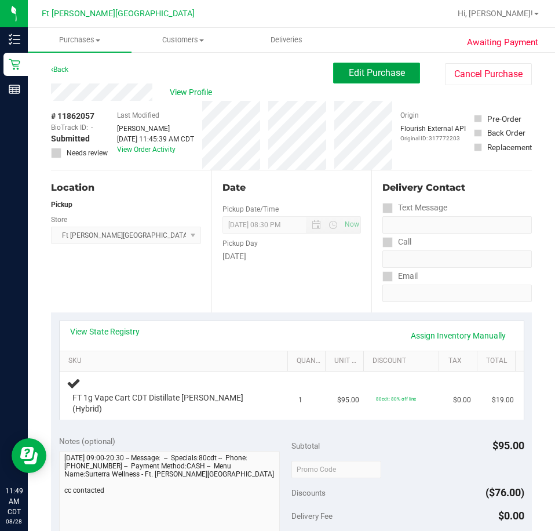
click at [392, 76] on span "Edit Purchase" at bounding box center [377, 72] width 56 height 11
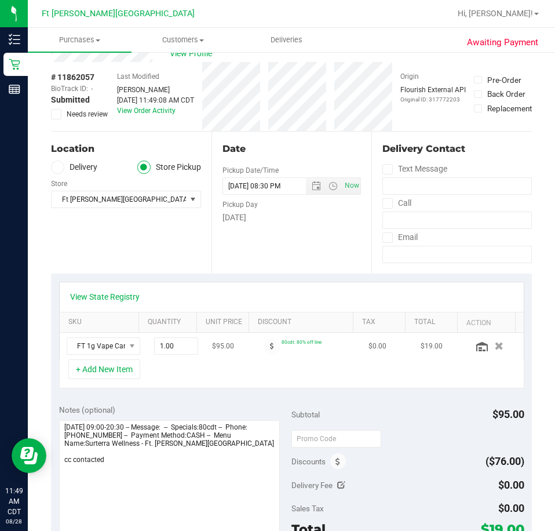
scroll to position [58, 0]
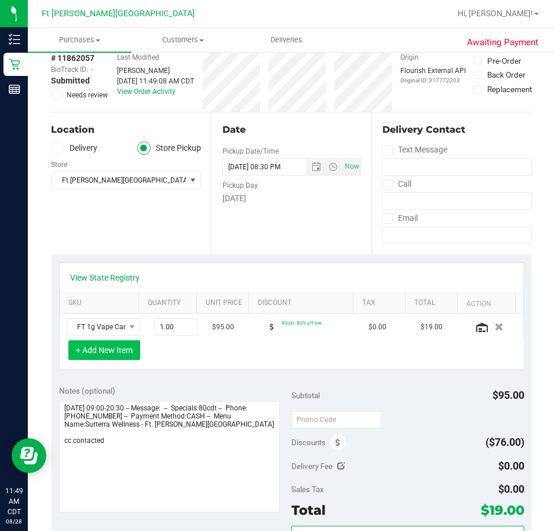
click at [110, 357] on button "+ Add New Item" at bounding box center [104, 350] width 72 height 20
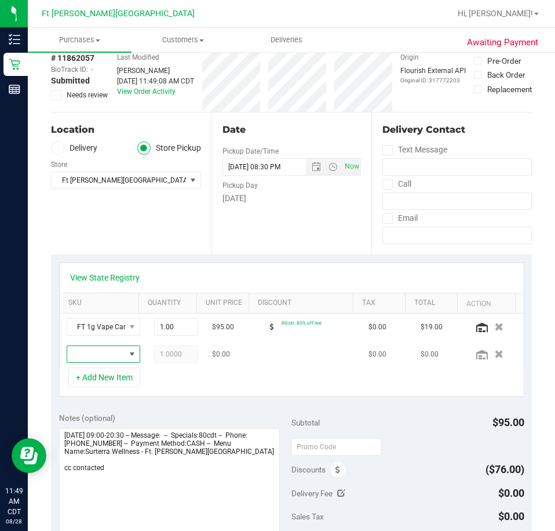
click at [127, 351] on span "NO DATA FOUND" at bounding box center [131, 353] width 9 height 9
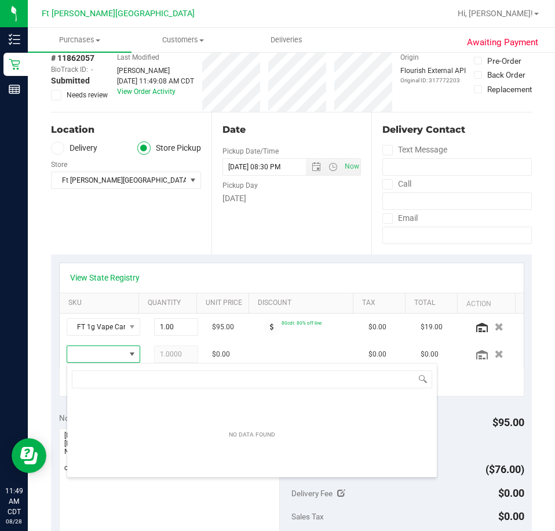
scroll to position [17, 48]
type input "f"
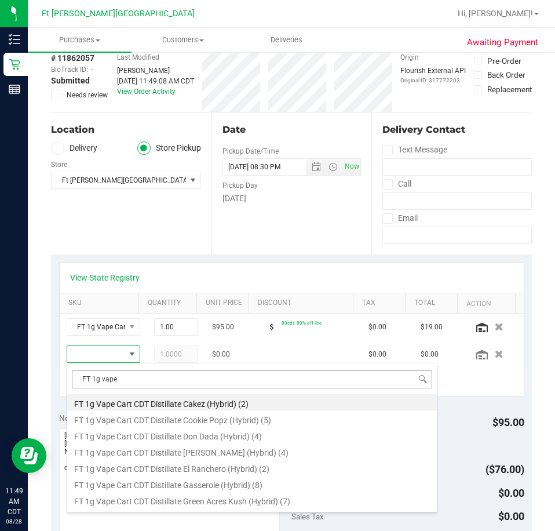
type input "FT 1g vape"
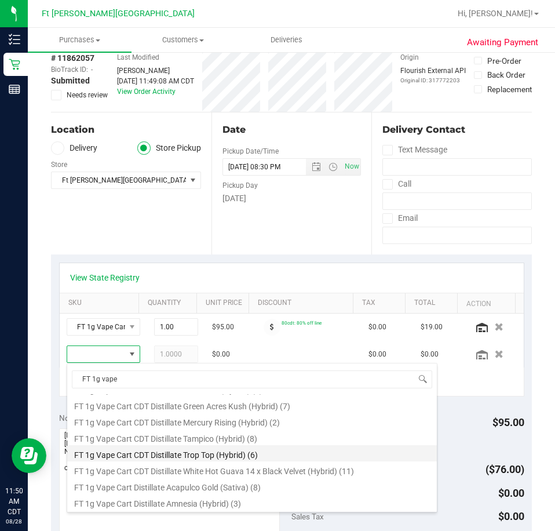
scroll to position [116, 0]
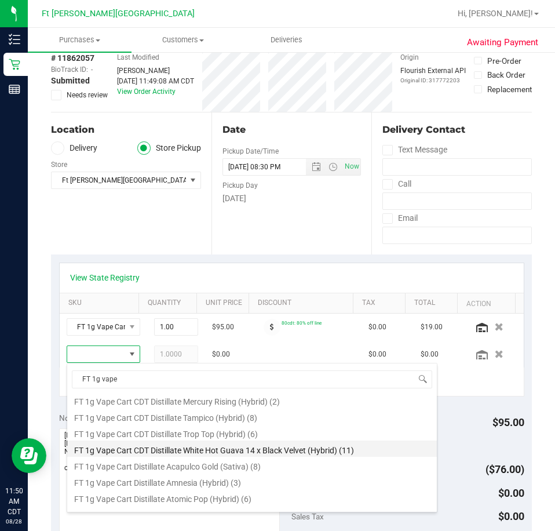
click at [223, 446] on li "FT 1g Vape Cart CDT Distillate White Hot Guava 14 x Black Velvet (Hybrid) (11)" at bounding box center [252, 448] width 370 height 16
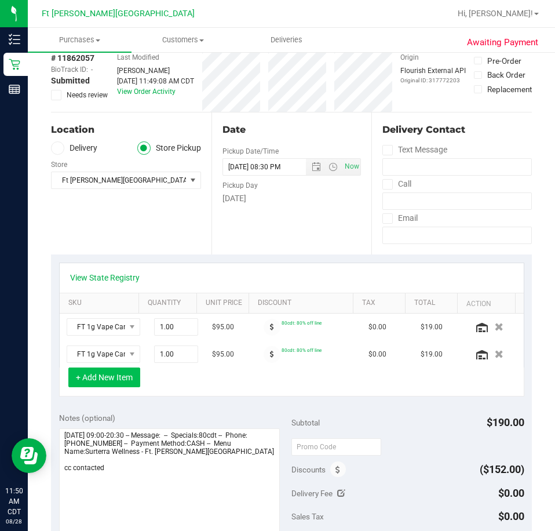
click at [121, 380] on button "+ Add New Item" at bounding box center [104, 377] width 72 height 20
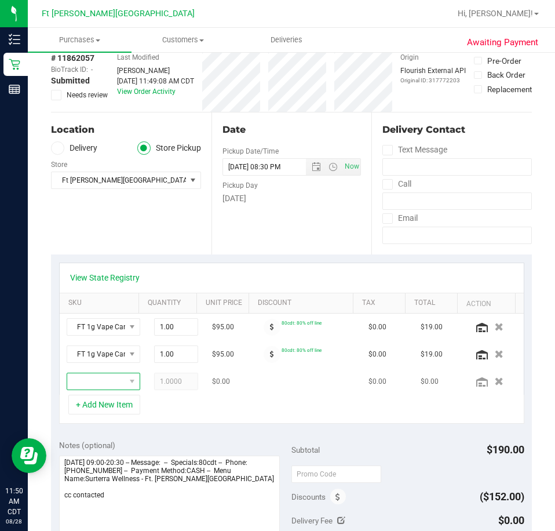
click at [104, 384] on span "NO DATA FOUND" at bounding box center [96, 381] width 58 height 16
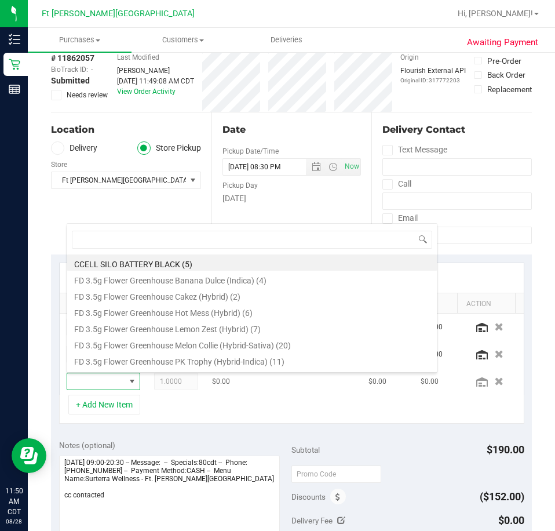
scroll to position [17, 48]
click at [193, 404] on div "+ Add New Item" at bounding box center [291, 409] width 465 height 29
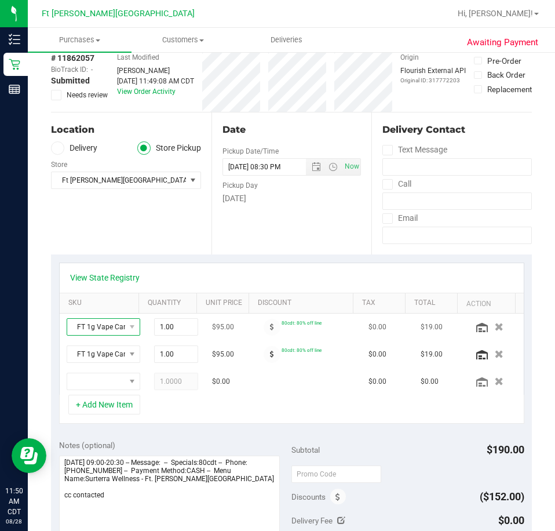
click at [100, 325] on span "FT 1g Vape Cart CDT Distillate [PERSON_NAME] (Hybrid)" at bounding box center [96, 327] width 58 height 16
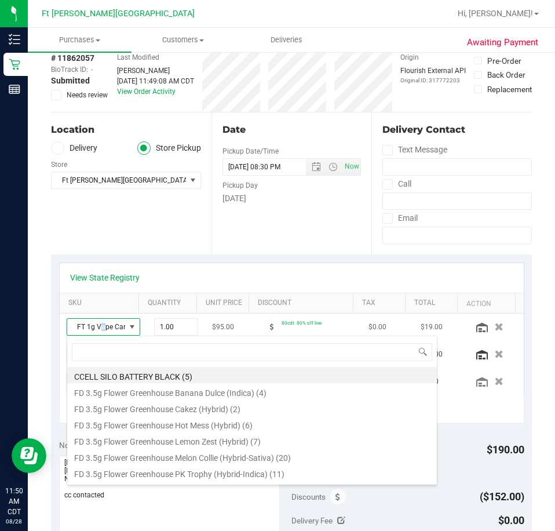
click at [103, 327] on span "FT 1g Vape Cart CDT Distillate [PERSON_NAME] (Hybrid)" at bounding box center [96, 327] width 58 height 16
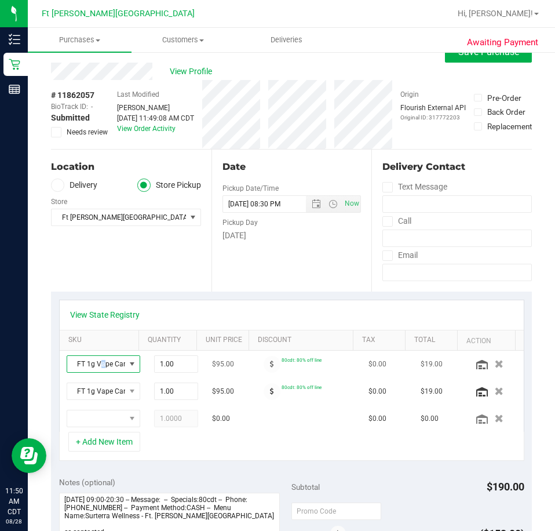
scroll to position [0, 0]
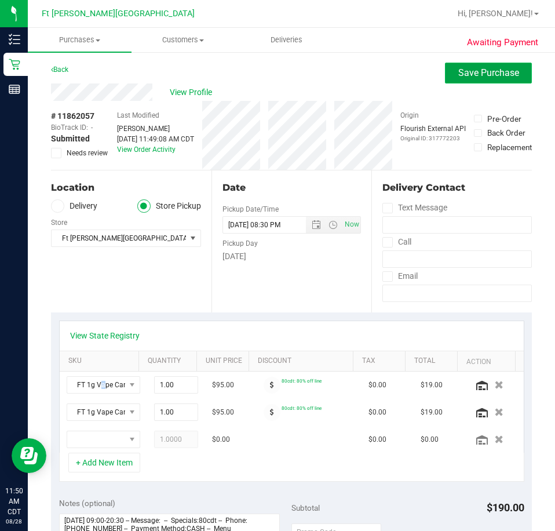
click at [477, 82] on button "Save Purchase" at bounding box center [488, 73] width 87 height 21
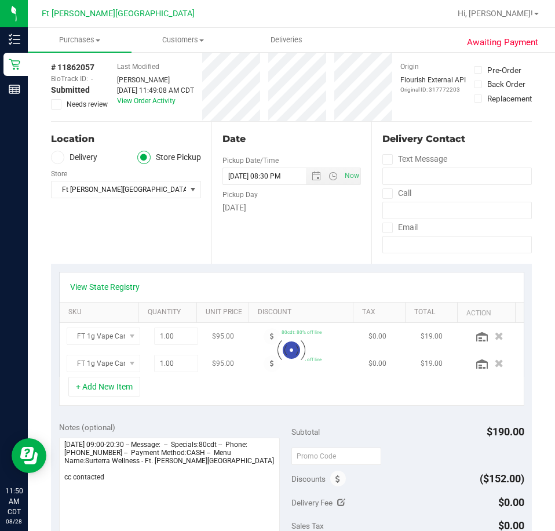
scroll to position [174, 0]
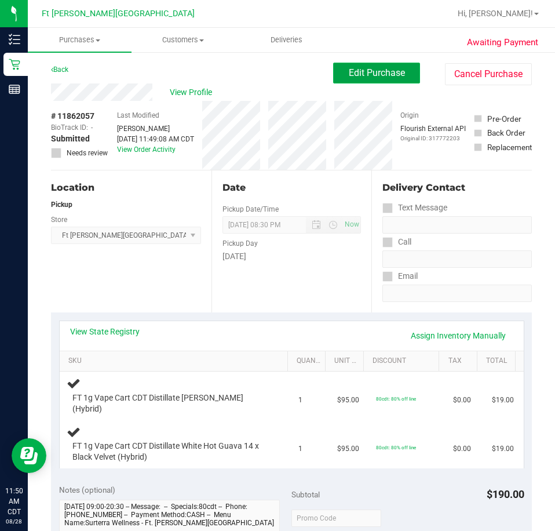
click at [388, 72] on span "Edit Purchase" at bounding box center [377, 72] width 56 height 11
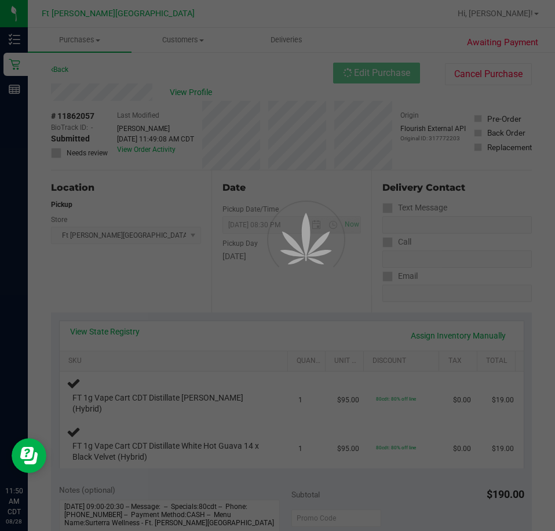
scroll to position [290, 0]
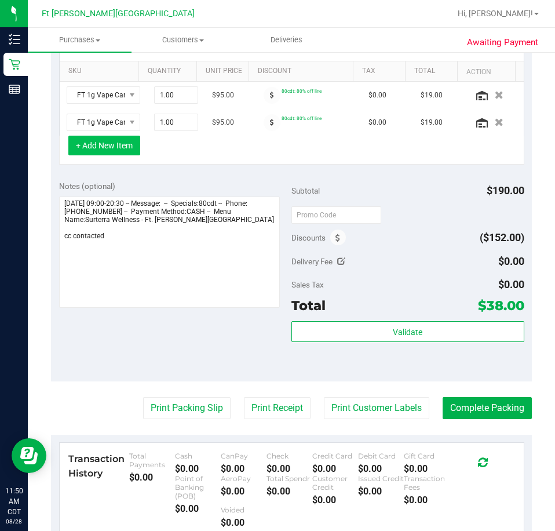
click at [126, 143] on button "+ Add New Item" at bounding box center [104, 146] width 72 height 20
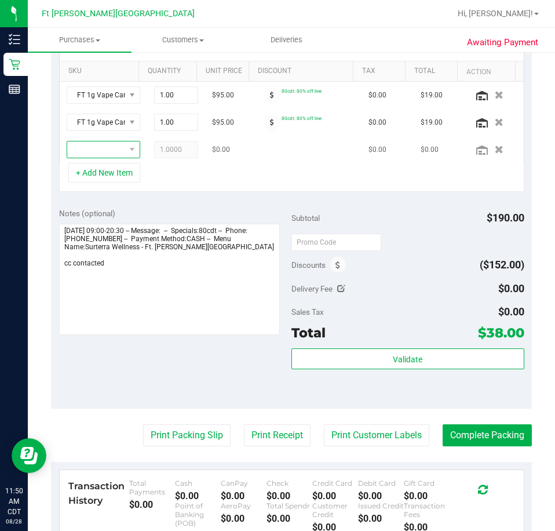
click at [105, 151] on span "NO DATA FOUND" at bounding box center [96, 149] width 58 height 16
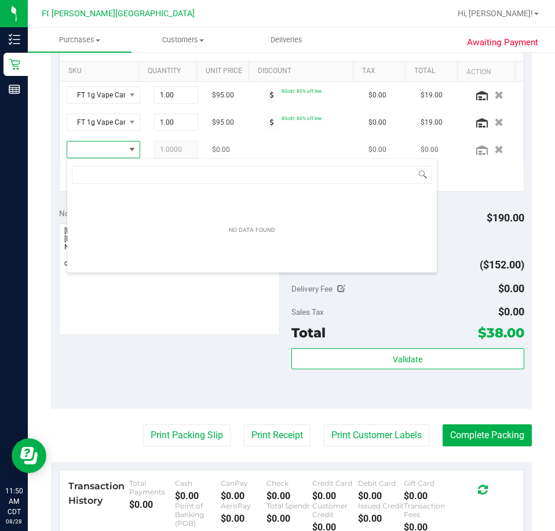
scroll to position [17, 56]
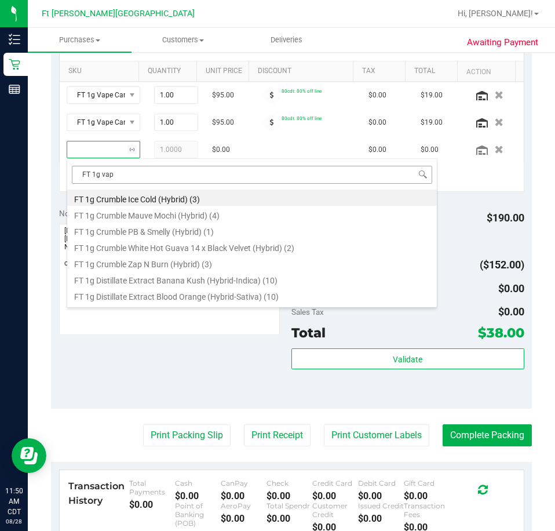
type input "FT 1g vape"
click at [195, 227] on li "FT 1g Vape Cart CDT Distillate Don Dada (Hybrid) (4)" at bounding box center [252, 230] width 370 height 16
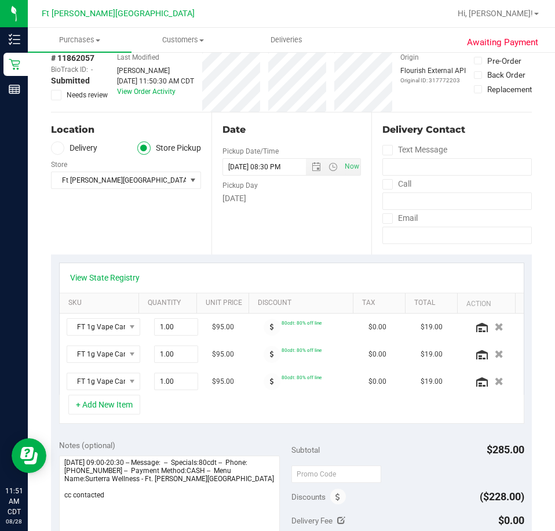
scroll to position [0, 0]
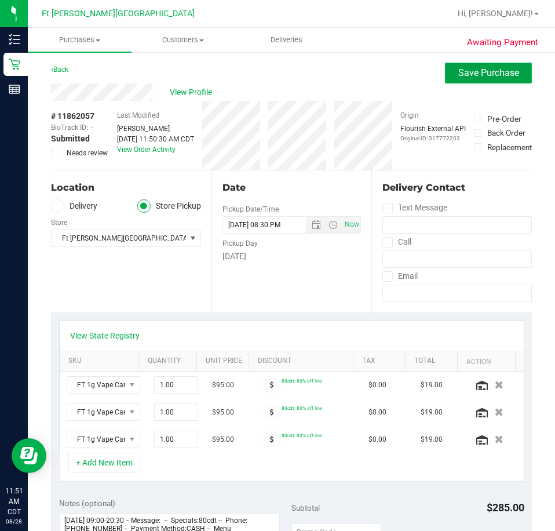
click at [477, 65] on button "Save Purchase" at bounding box center [488, 73] width 87 height 21
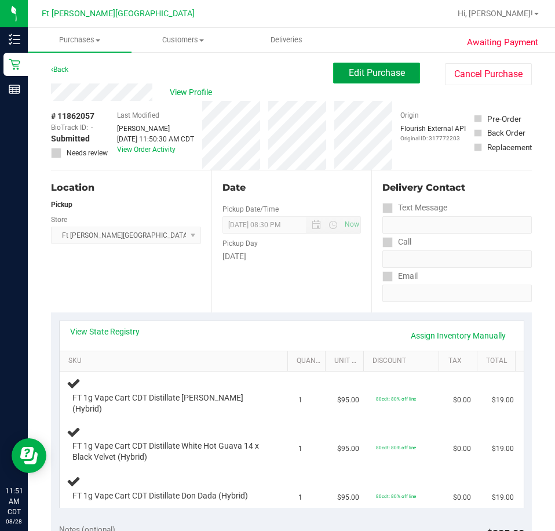
click at [360, 75] on span "Edit Purchase" at bounding box center [377, 72] width 56 height 11
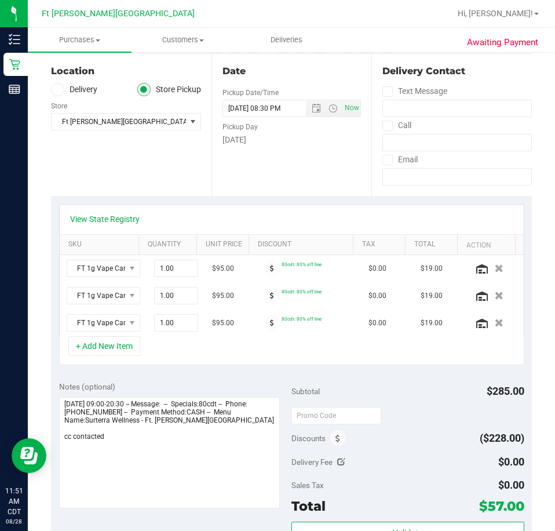
scroll to position [290, 0]
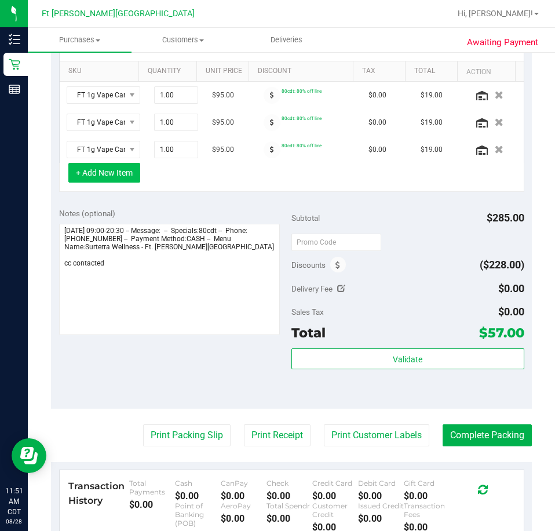
click at [100, 170] on button "+ Add New Item" at bounding box center [104, 173] width 72 height 20
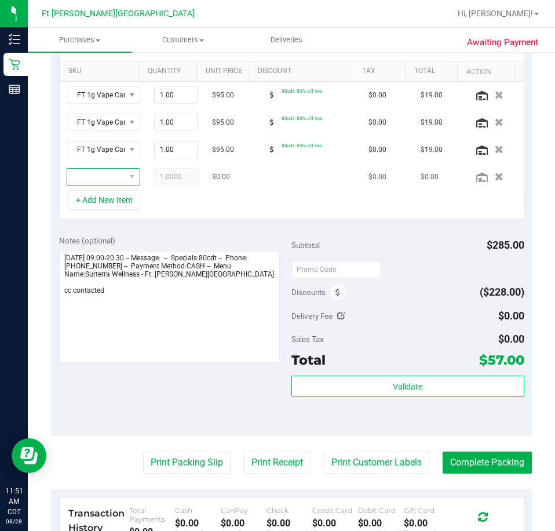
click at [101, 174] on span "NO DATA FOUND" at bounding box center [96, 177] width 58 height 16
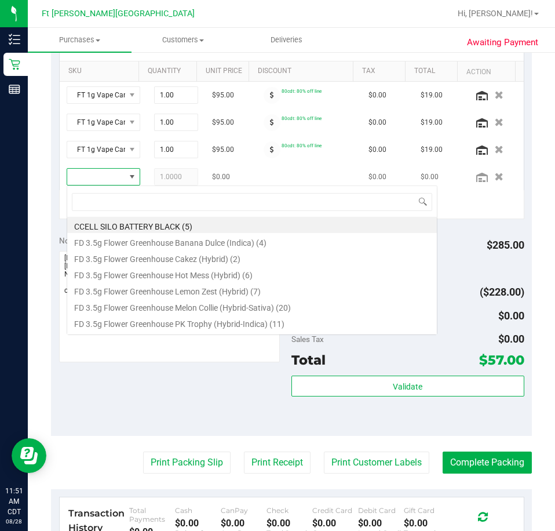
scroll to position [17, 56]
type input "F"
type input "slh"
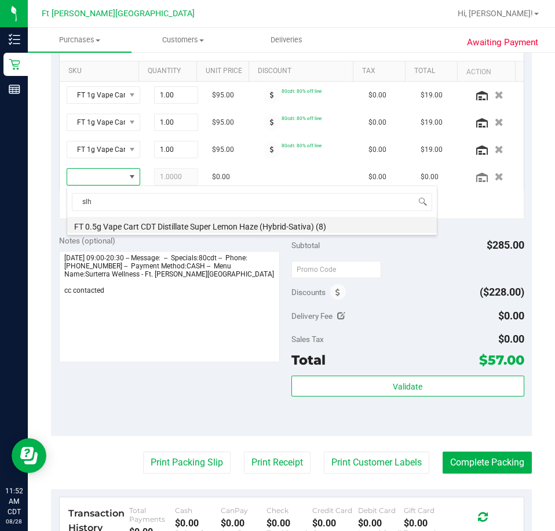
click at [158, 223] on li "FT 0.5g Vape Cart CDT Distillate Super Lemon Haze (Hybrid-Sativa) (8)" at bounding box center [252, 225] width 370 height 16
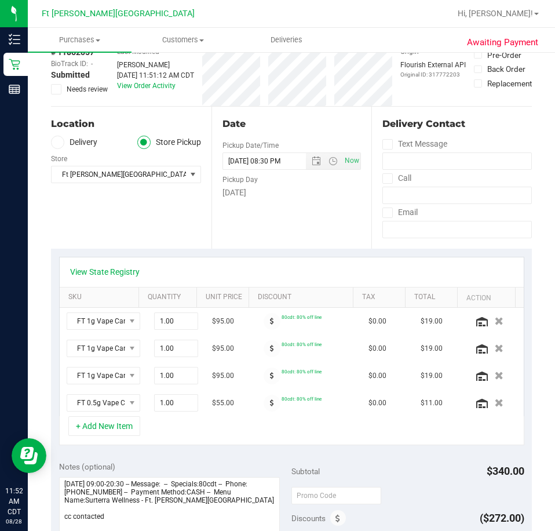
scroll to position [0, 0]
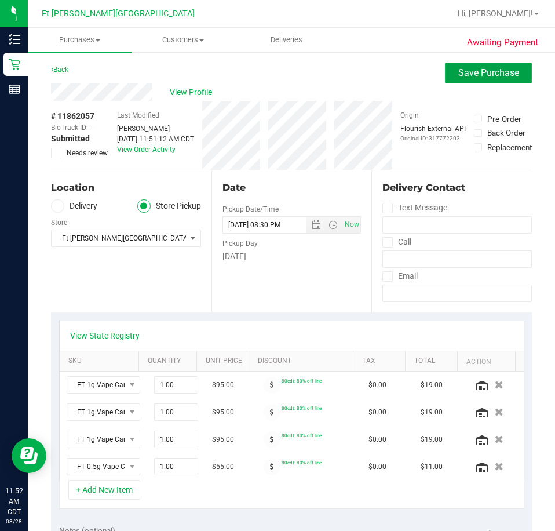
click at [467, 78] on button "Save Purchase" at bounding box center [488, 73] width 87 height 21
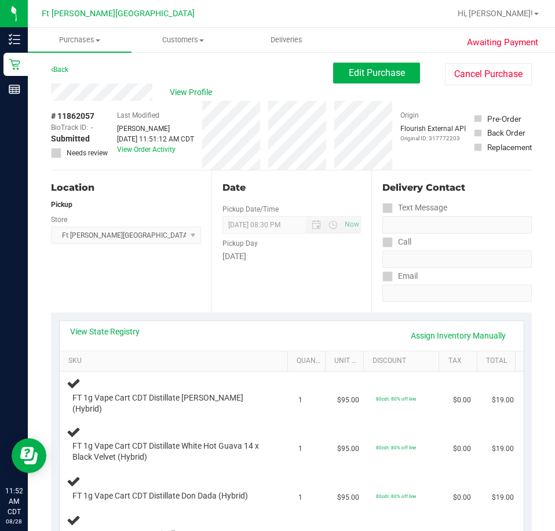
click at [64, 64] on div "Back" at bounding box center [59, 70] width 17 height 14
click at [64, 65] on div "Back" at bounding box center [59, 70] width 17 height 14
click at [64, 65] on link "Back" at bounding box center [59, 69] width 17 height 8
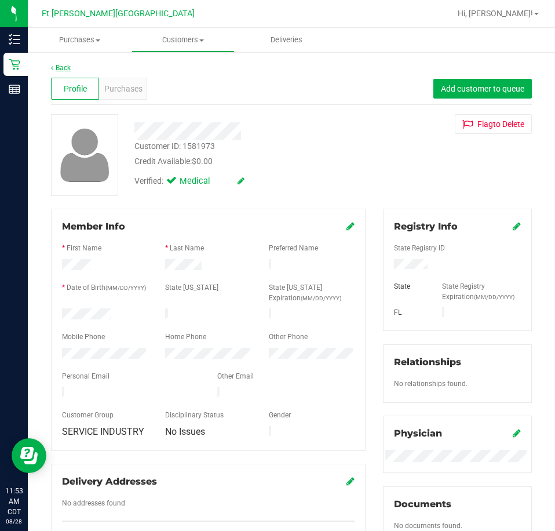
click at [67, 69] on link "Back" at bounding box center [61, 68] width 20 height 8
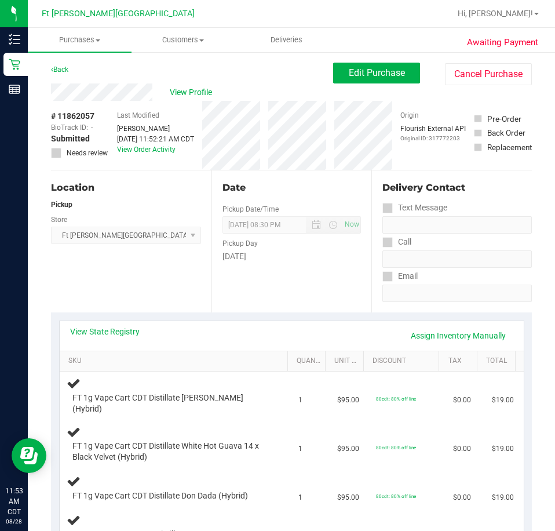
click at [67, 69] on link "Back" at bounding box center [59, 69] width 17 height 8
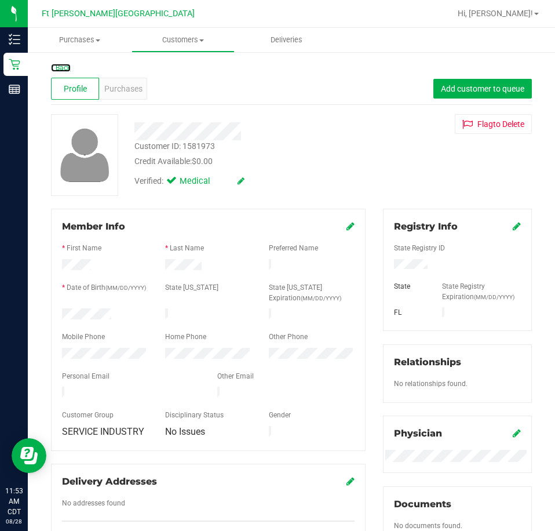
click at [67, 69] on link "Back" at bounding box center [61, 68] width 20 height 8
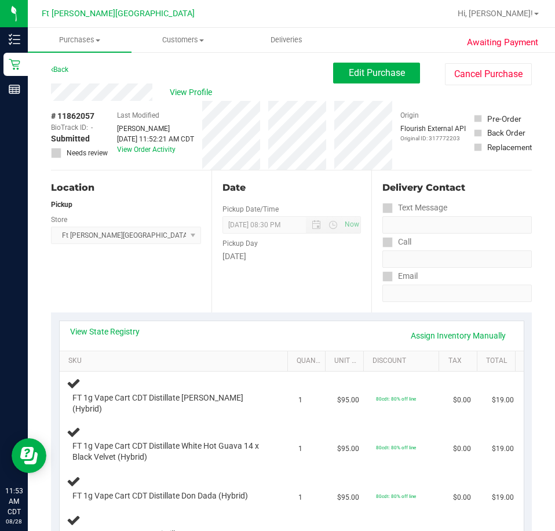
click at [67, 69] on link "Back" at bounding box center [59, 69] width 17 height 8
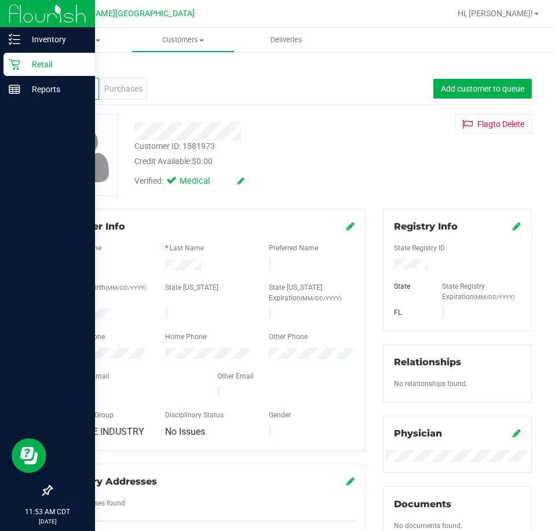
click at [6, 61] on div "Retail" at bounding box center [49, 64] width 92 height 23
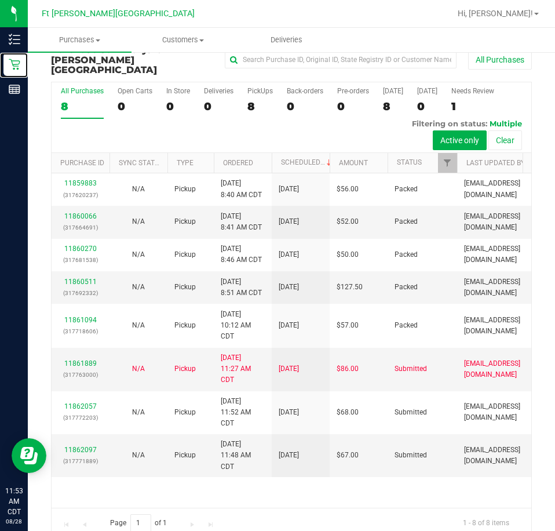
scroll to position [27, 0]
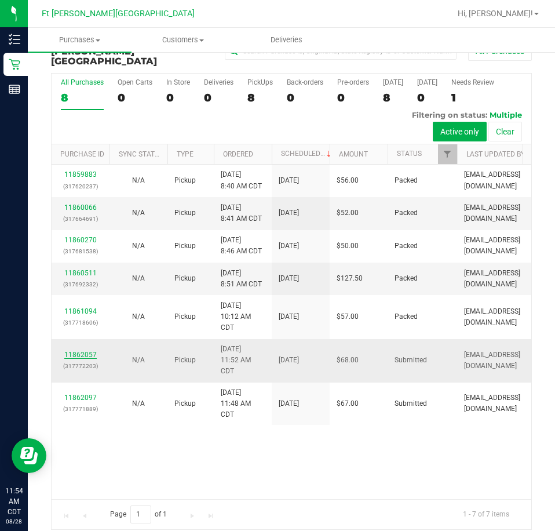
click at [92, 351] on link "11862057" at bounding box center [80, 355] width 32 height 8
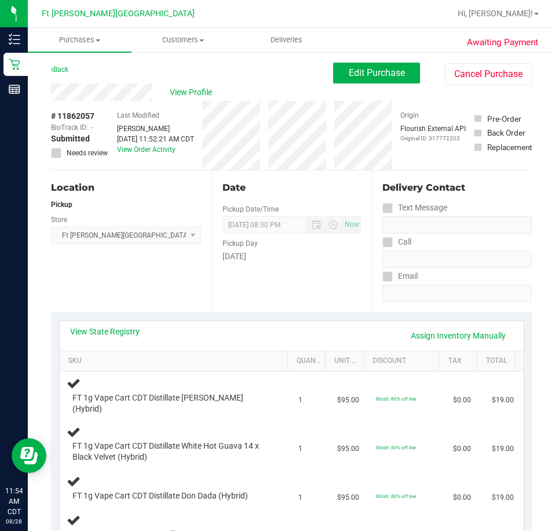
click at [71, 70] on div "Back Edit Purchase Cancel Purchase" at bounding box center [291, 73] width 481 height 21
click at [59, 68] on link "Back" at bounding box center [59, 69] width 17 height 8
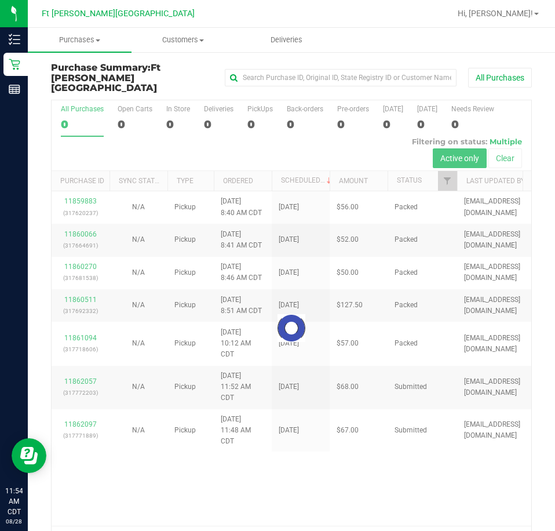
scroll to position [27, 0]
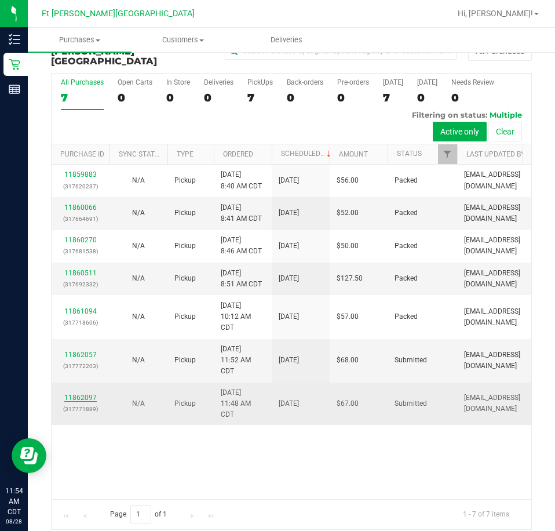
click at [87, 393] on link "11862097" at bounding box center [80, 397] width 32 height 8
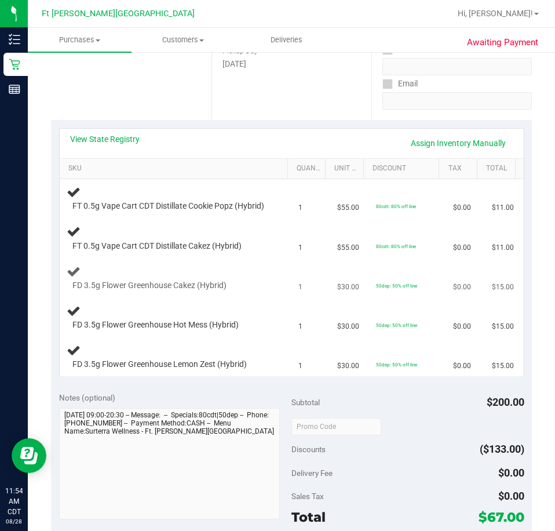
scroll to position [116, 0]
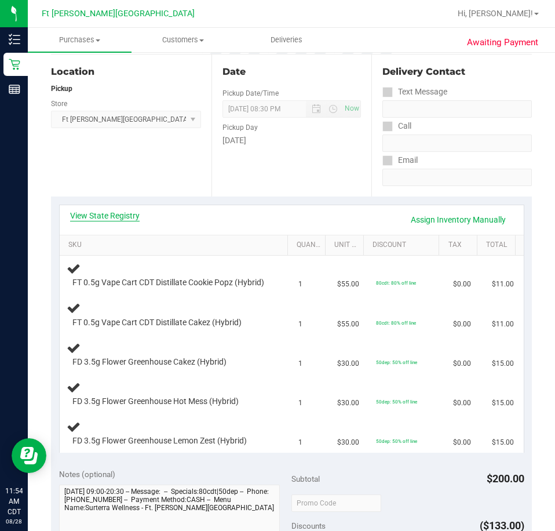
click at [111, 216] on link "View State Registry" at bounding box center [105, 216] width 70 height 12
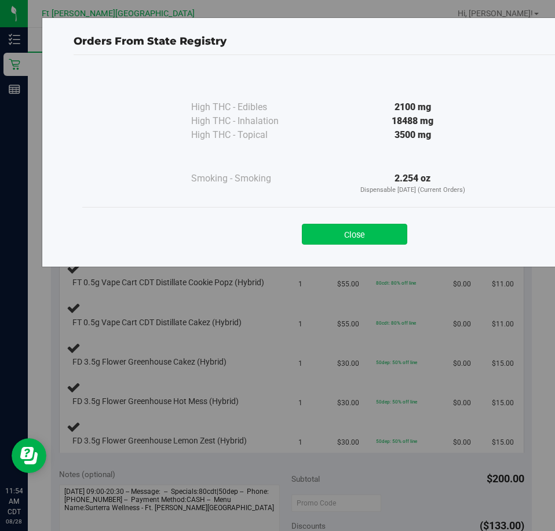
click at [382, 237] on button "Close" at bounding box center [354, 234] width 105 height 21
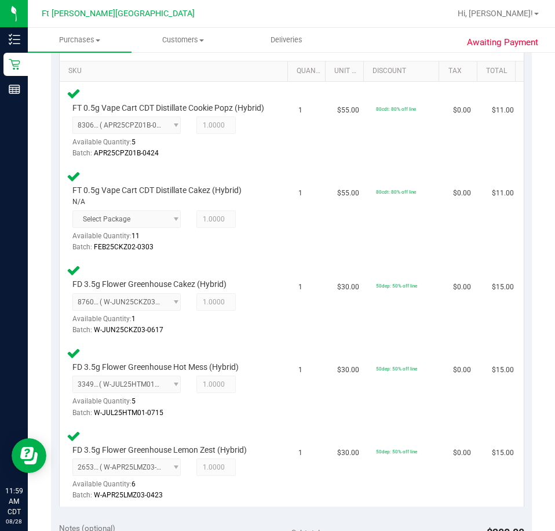
scroll to position [637, 0]
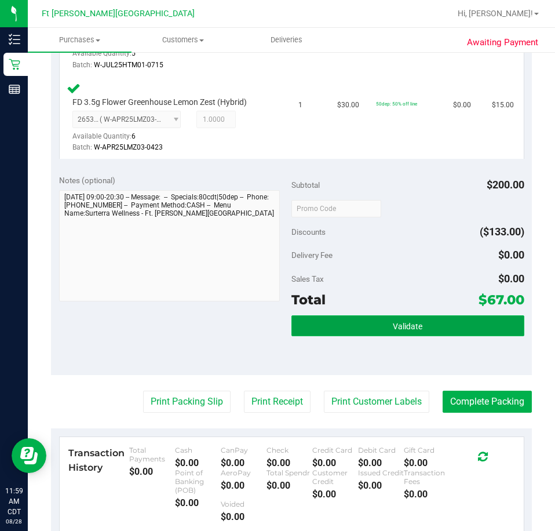
click at [432, 336] on button "Validate" at bounding box center [407, 325] width 233 height 21
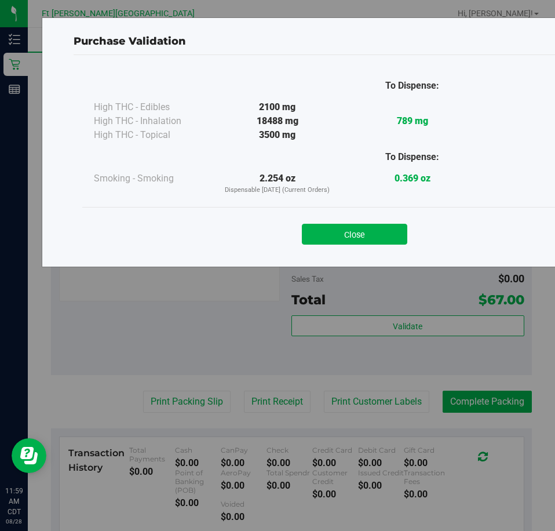
click at [307, 236] on button "Close" at bounding box center [354, 234] width 105 height 21
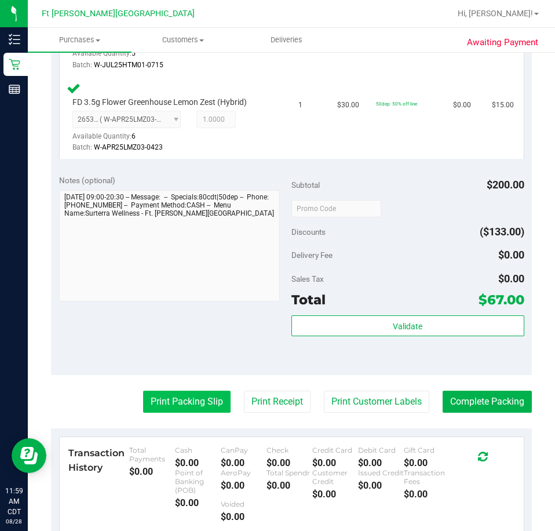
click at [202, 413] on button "Print Packing Slip" at bounding box center [186, 402] width 87 height 22
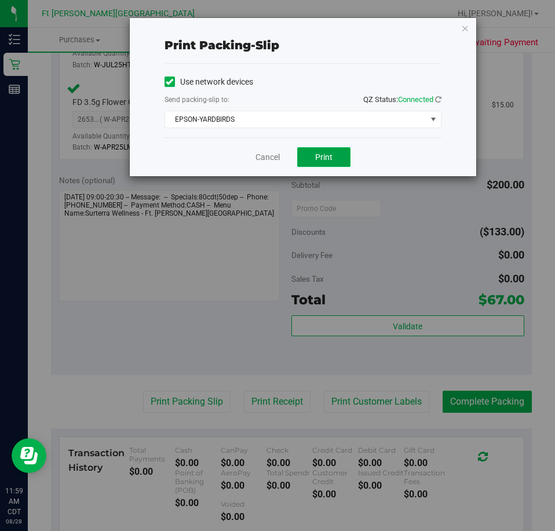
click at [316, 155] on span "Print" at bounding box center [323, 156] width 17 height 9
click at [327, 142] on div "Cancel Print" at bounding box center [303, 156] width 277 height 39
click at [333, 158] on button "Print" at bounding box center [323, 157] width 53 height 20
click at [313, 162] on button "Print" at bounding box center [323, 157] width 53 height 20
click at [274, 159] on link "Cancel" at bounding box center [268, 157] width 24 height 12
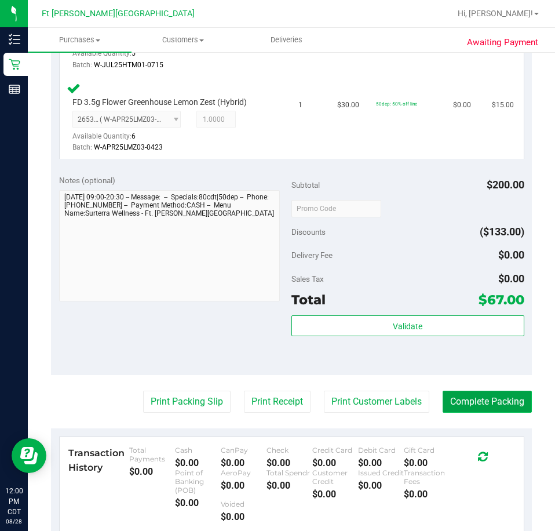
click at [523, 404] on button "Complete Packing" at bounding box center [487, 402] width 89 height 22
click at [517, 406] on button "Complete Packing" at bounding box center [482, 402] width 98 height 22
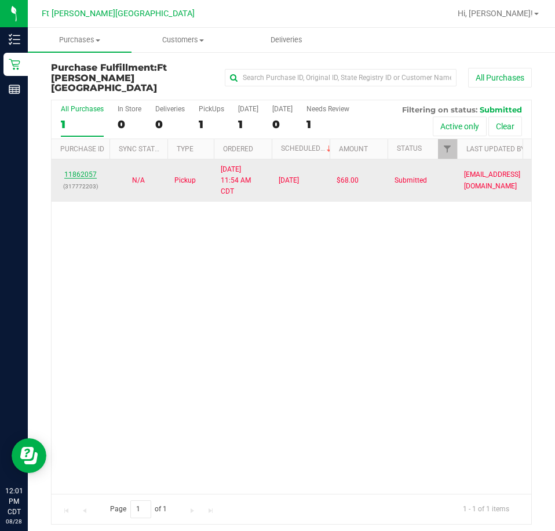
click at [94, 170] on link "11862057" at bounding box center [80, 174] width 32 height 8
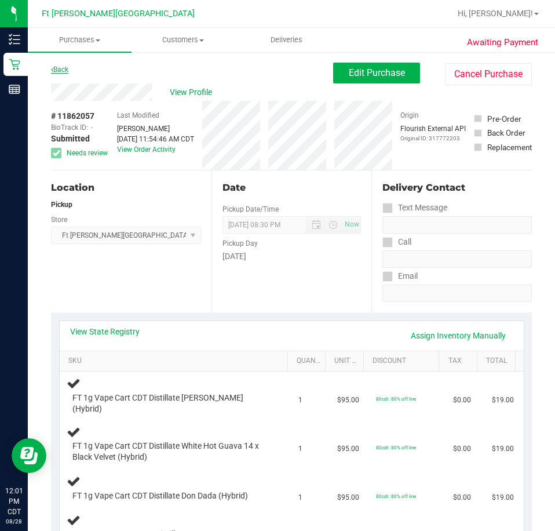
click at [67, 66] on link "Back" at bounding box center [59, 69] width 17 height 8
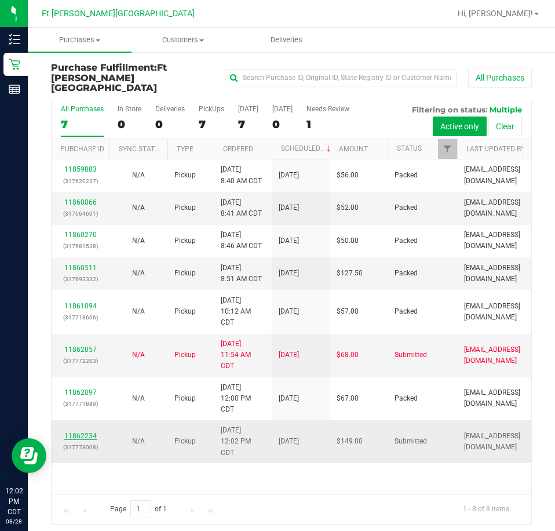
click at [90, 432] on link "11862234" at bounding box center [80, 436] width 32 height 8
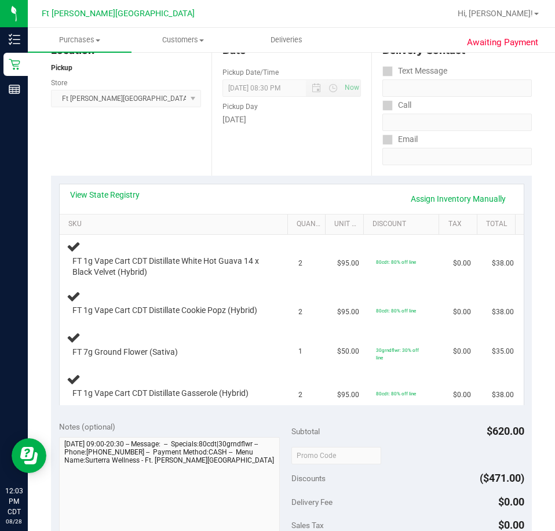
scroll to position [116, 0]
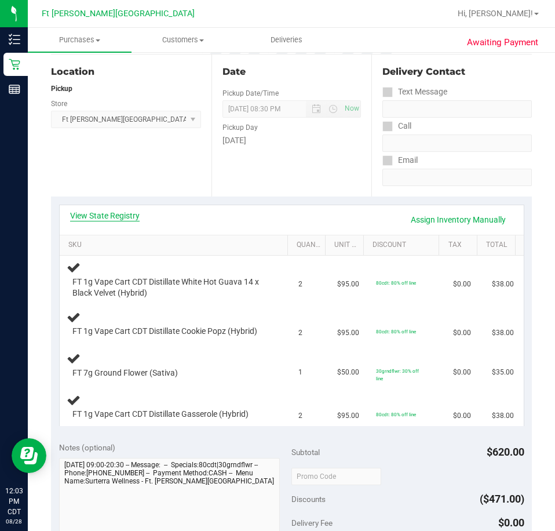
click at [109, 216] on link "View State Registry" at bounding box center [105, 216] width 70 height 12
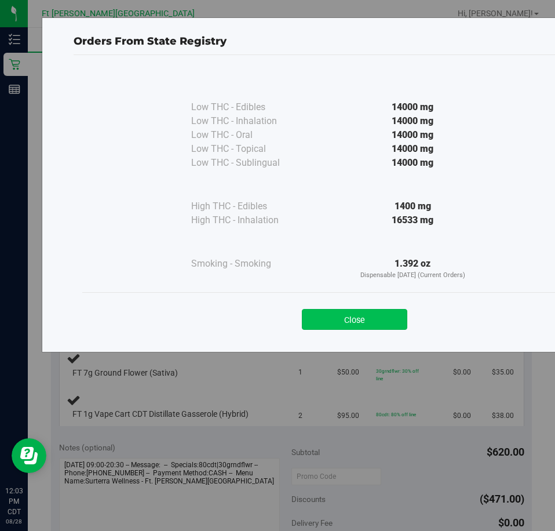
click at [329, 311] on button "Close" at bounding box center [354, 319] width 105 height 21
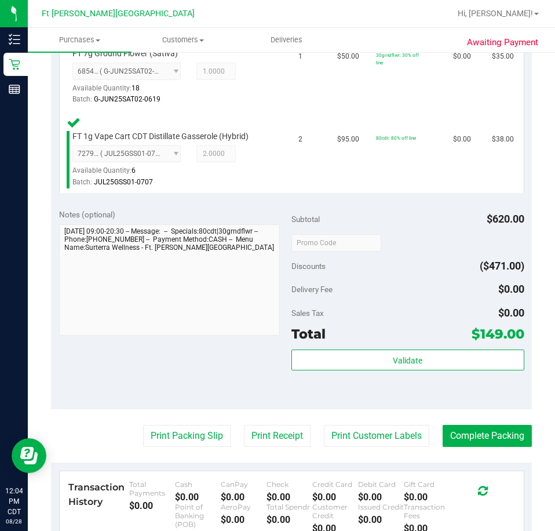
scroll to position [521, 0]
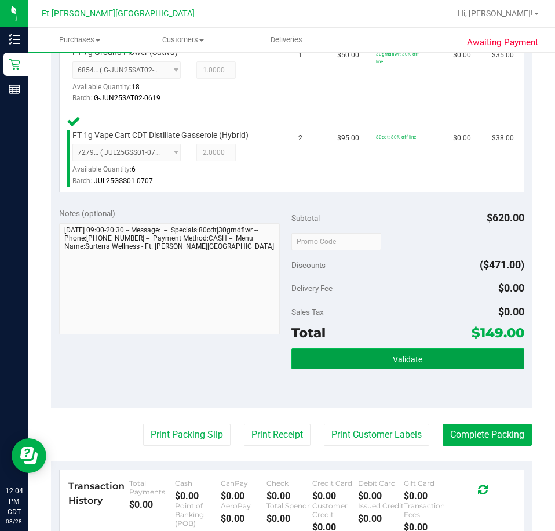
click at [399, 355] on span "Validate" at bounding box center [408, 359] width 30 height 9
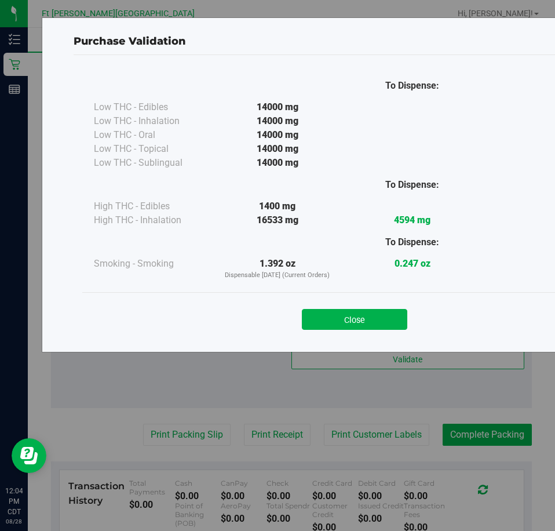
click at [342, 313] on button "Close" at bounding box center [354, 319] width 105 height 21
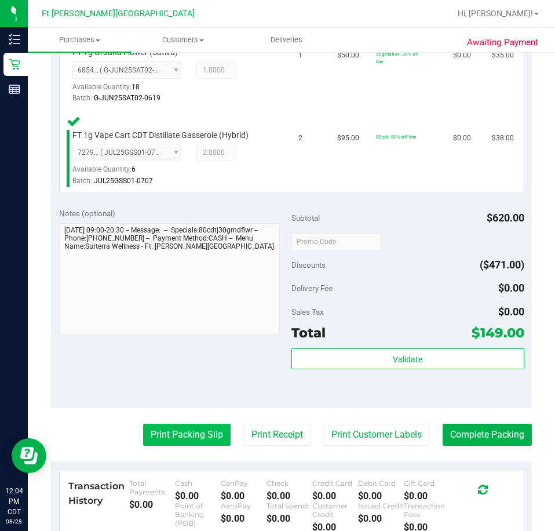
drag, startPoint x: 129, startPoint y: 430, endPoint x: 136, endPoint y: 432, distance: 7.3
click at [131, 431] on div "Print Packing Slip Print Receipt Print Customer Labels Complete Packing" at bounding box center [291, 435] width 481 height 22
click at [159, 428] on button "Print Packing Slip" at bounding box center [186, 435] width 87 height 22
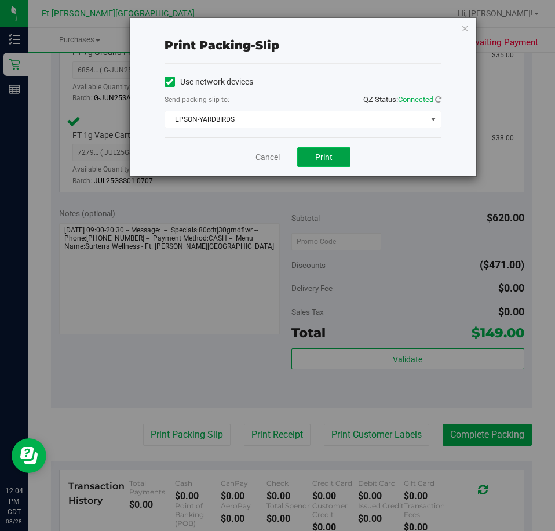
click at [313, 149] on button "Print" at bounding box center [323, 157] width 53 height 20
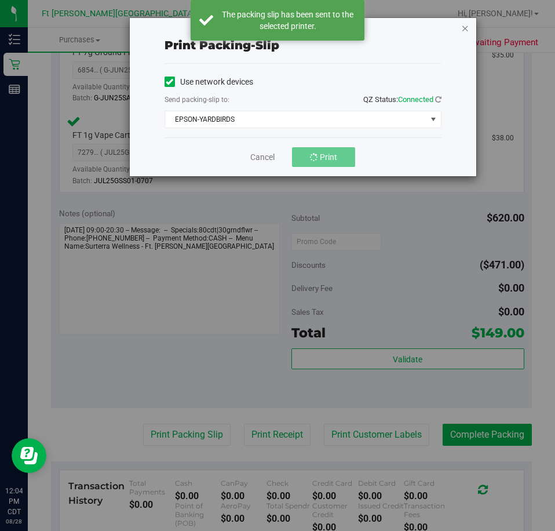
click at [469, 28] on icon "button" at bounding box center [465, 28] width 8 height 14
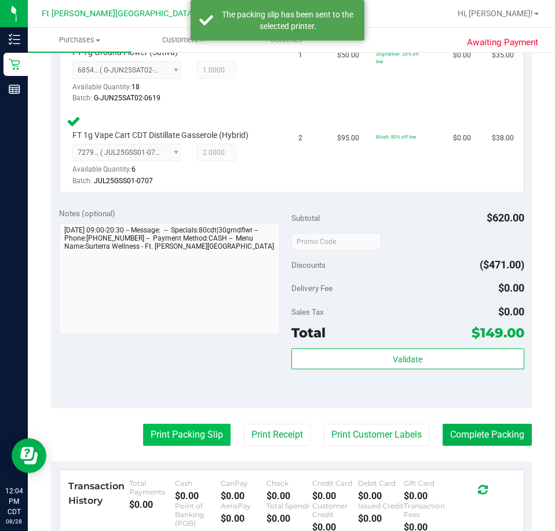
click at [200, 430] on button "Print Packing Slip" at bounding box center [186, 435] width 87 height 22
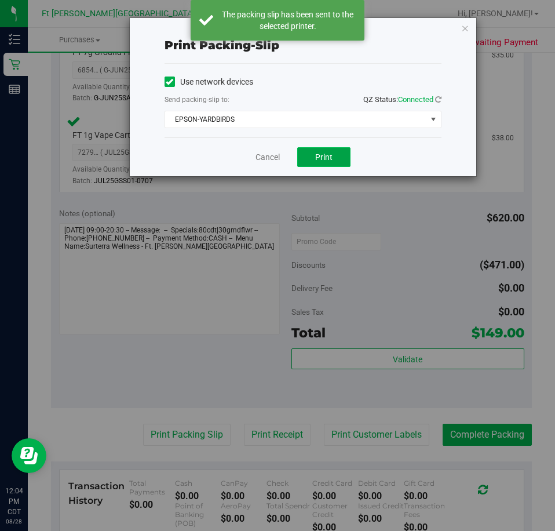
click at [315, 154] on button "Print" at bounding box center [323, 157] width 53 height 20
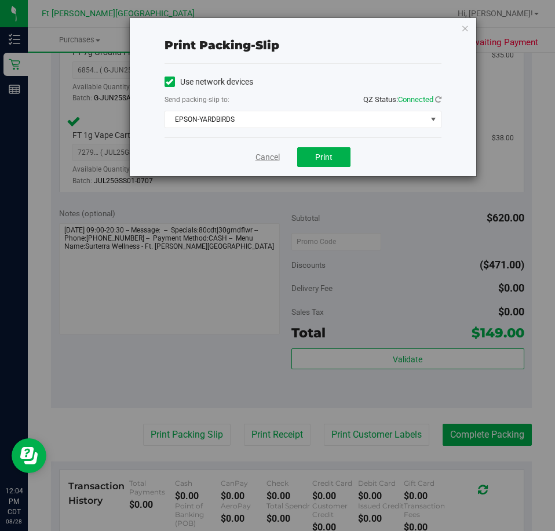
click at [279, 163] on link "Cancel" at bounding box center [268, 157] width 24 height 12
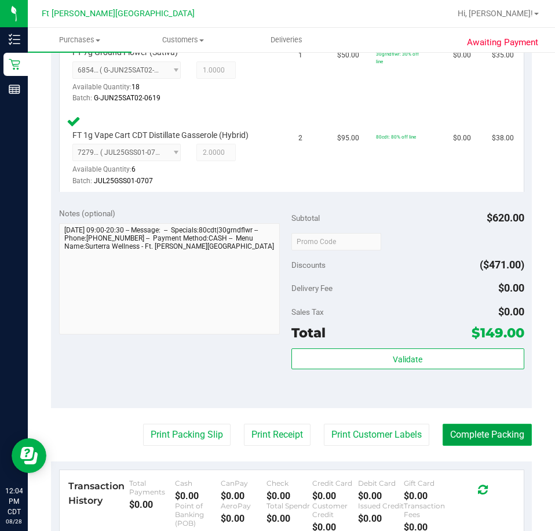
click at [458, 428] on button "Complete Packing" at bounding box center [487, 435] width 89 height 22
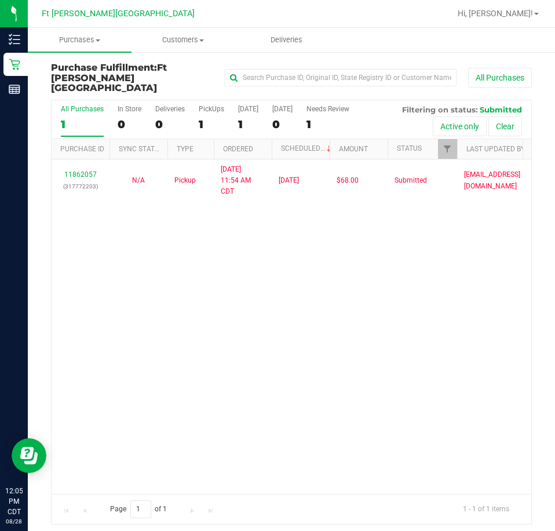
click at [507, 381] on div "11862057 (317772203) N/A Pickup [DATE] 11:54 AM CDT 8/28/2025 $68.00 Submitted …" at bounding box center [292, 326] width 480 height 334
click at [226, 340] on div "11862057 (317772203) N/A Pickup [DATE] 11:54 AM CDT 8/28/2025 $68.00 Submitted …" at bounding box center [292, 326] width 480 height 334
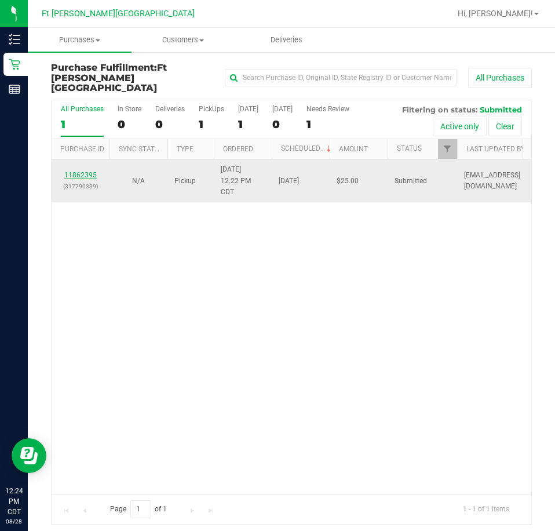
click at [88, 171] on link "11862395" at bounding box center [80, 175] width 32 height 8
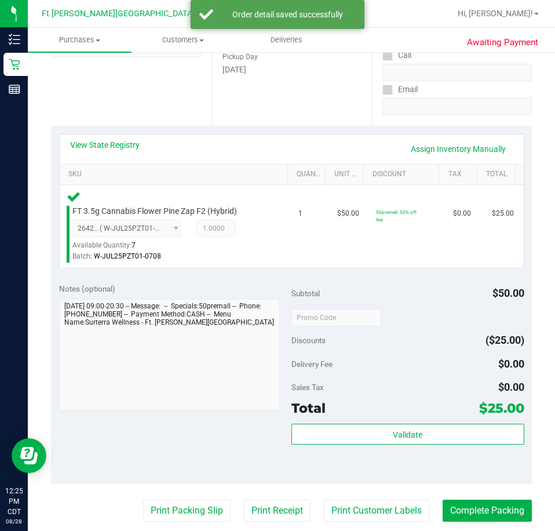
scroll to position [406, 0]
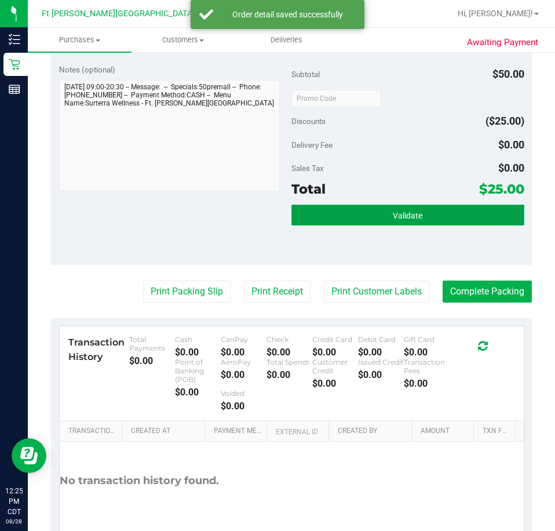
click at [495, 205] on button "Validate" at bounding box center [407, 215] width 233 height 21
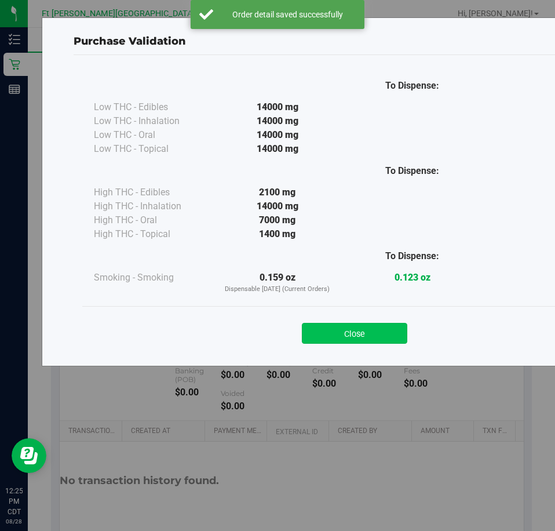
click at [361, 337] on button "Close" at bounding box center [354, 333] width 105 height 21
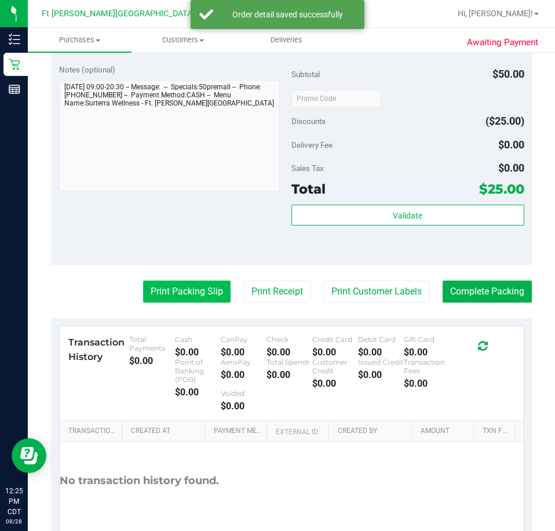
click at [189, 293] on button "Print Packing Slip" at bounding box center [186, 291] width 87 height 22
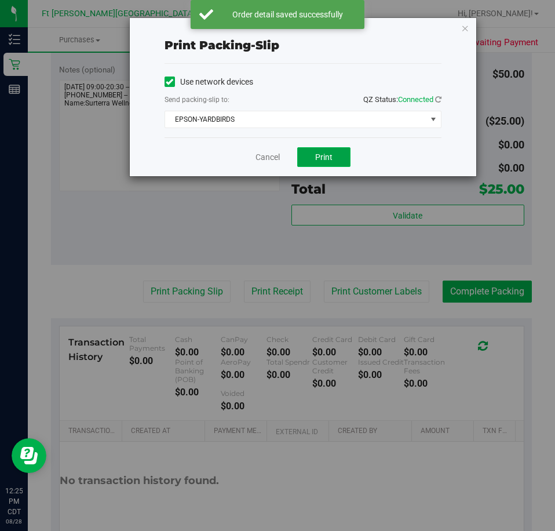
click at [326, 159] on span "Print" at bounding box center [323, 156] width 17 height 9
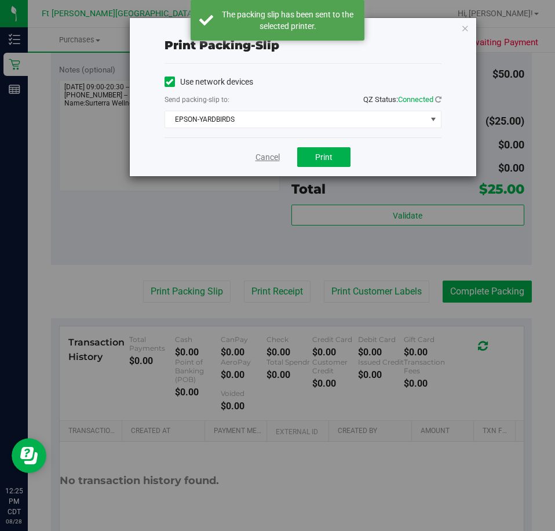
click at [265, 156] on link "Cancel" at bounding box center [268, 157] width 24 height 12
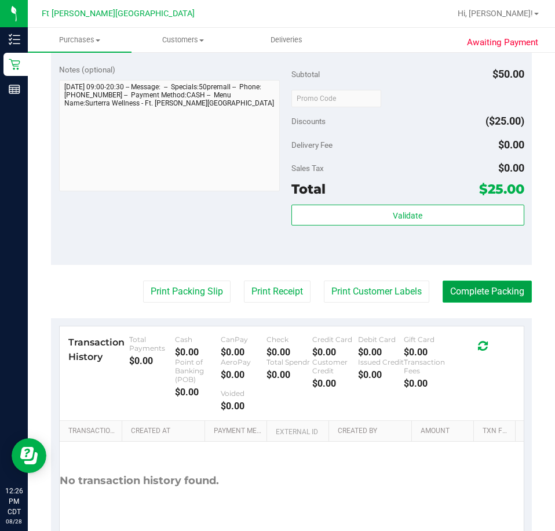
click at [512, 291] on button "Complete Packing" at bounding box center [487, 291] width 89 height 22
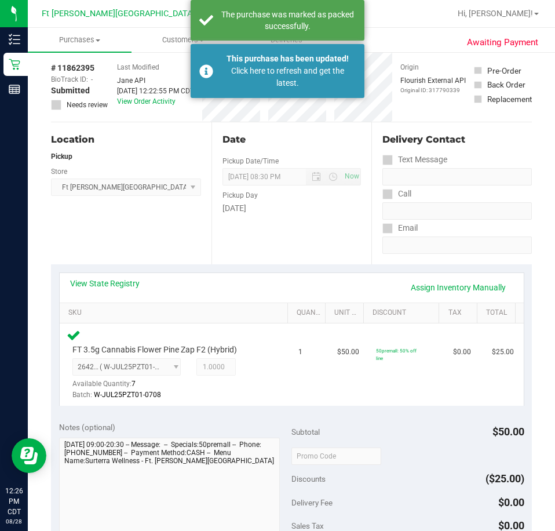
scroll to position [0, 0]
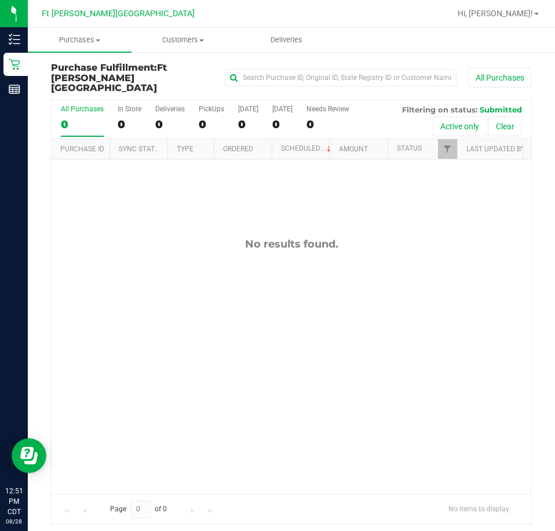
click at [176, 313] on div "No results found." at bounding box center [292, 365] width 480 height 413
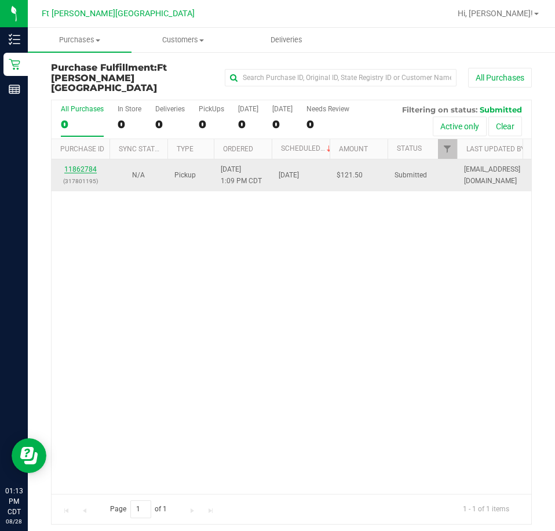
click at [86, 165] on link "11862784" at bounding box center [80, 169] width 32 height 8
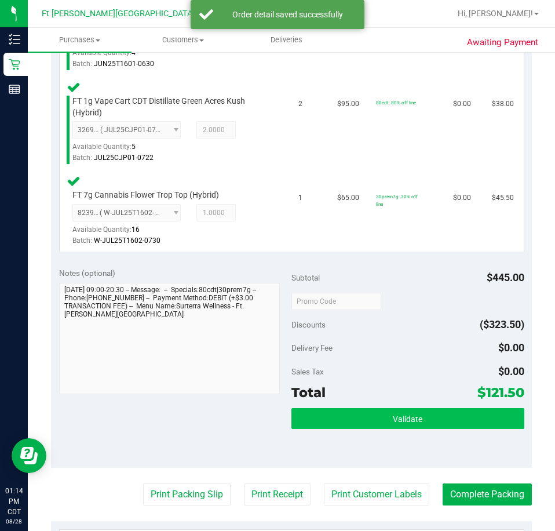
scroll to position [406, 0]
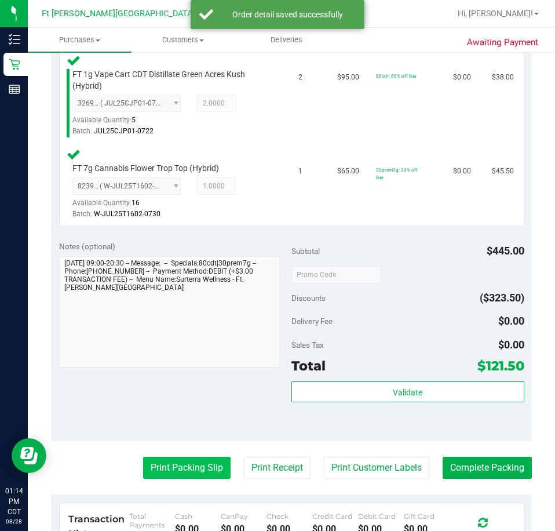
click at [176, 467] on button "Print Packing Slip" at bounding box center [186, 468] width 87 height 22
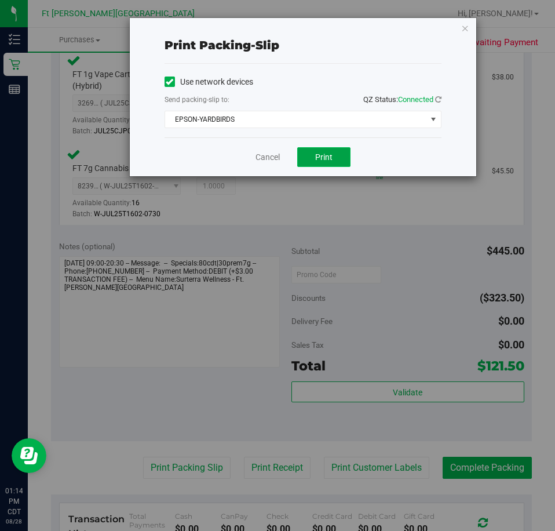
click at [315, 156] on span "Print" at bounding box center [323, 156] width 17 height 9
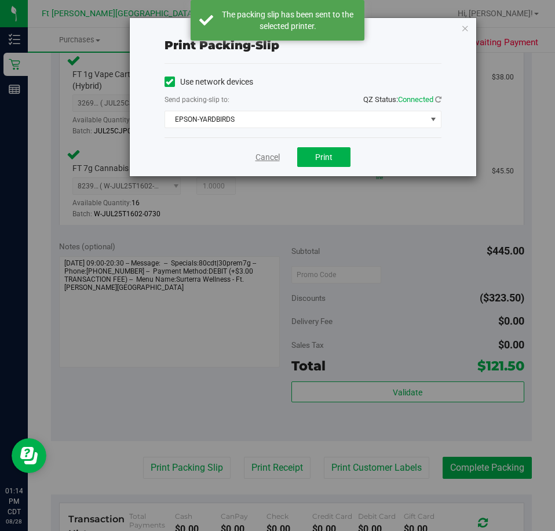
click at [272, 160] on link "Cancel" at bounding box center [268, 157] width 24 height 12
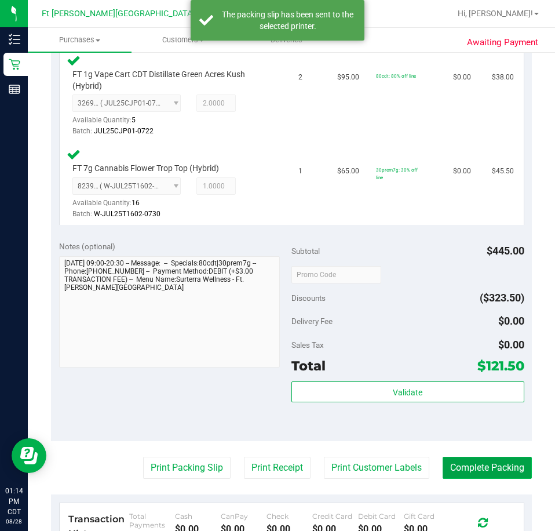
click at [469, 468] on button "Complete Packing" at bounding box center [487, 468] width 89 height 22
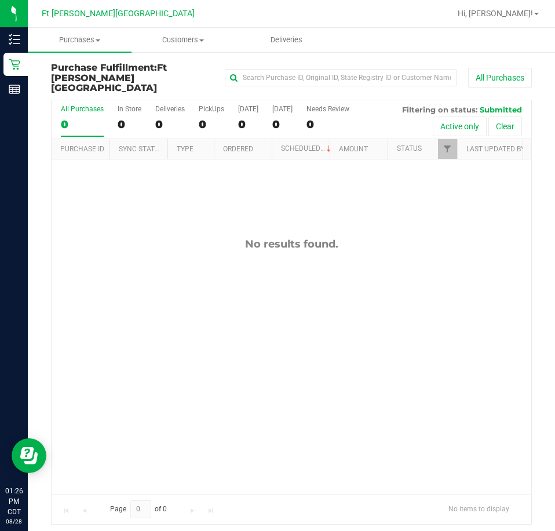
click at [67, 215] on div "No results found." at bounding box center [292, 365] width 480 height 413
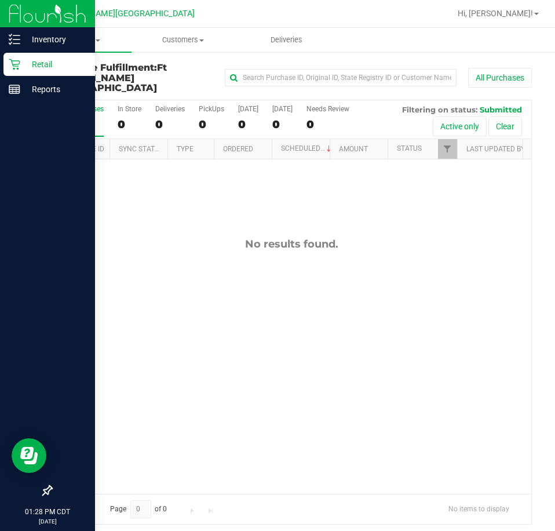
drag, startPoint x: 2, startPoint y: 176, endPoint x: 23, endPoint y: 203, distance: 34.3
click at [23, 203] on div at bounding box center [47, 291] width 95 height 377
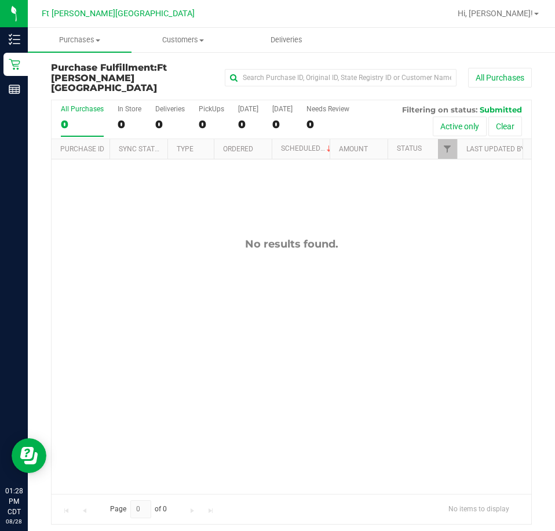
click at [154, 187] on div "No results found." at bounding box center [292, 365] width 480 height 413
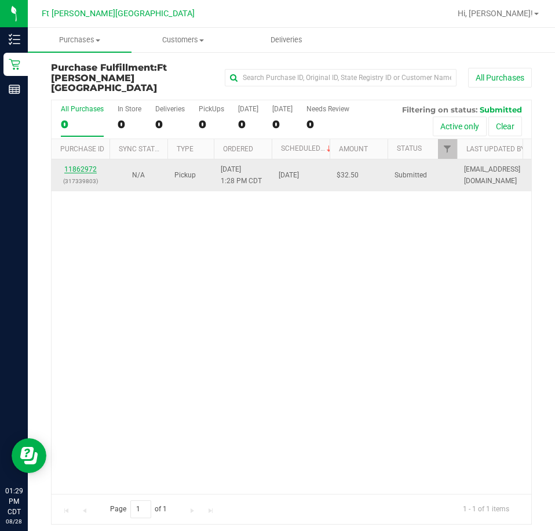
click at [94, 165] on link "11862972" at bounding box center [80, 169] width 32 height 8
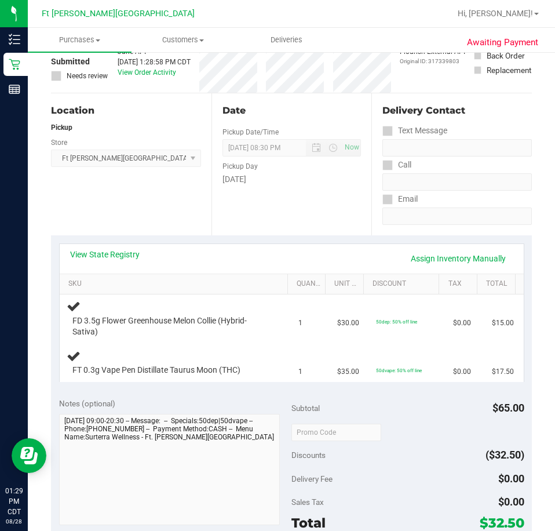
scroll to position [174, 0]
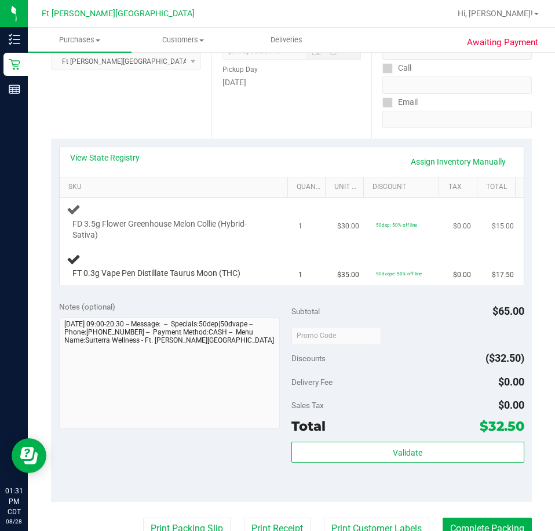
click at [186, 237] on span "FD 3.5g Flower Greenhouse Melon Collie (Hybrid-Sativa)" at bounding box center [170, 229] width 196 height 22
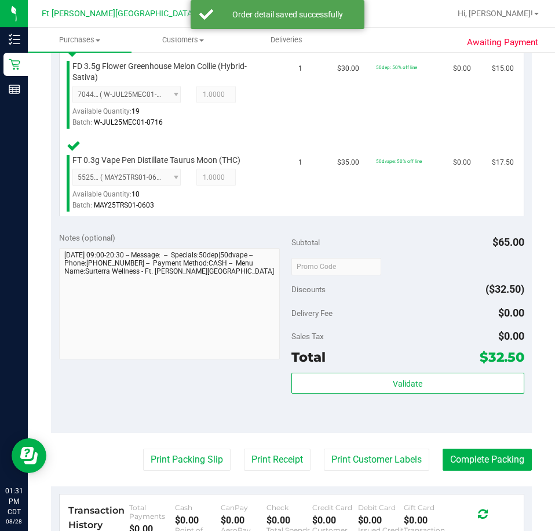
scroll to position [348, 0]
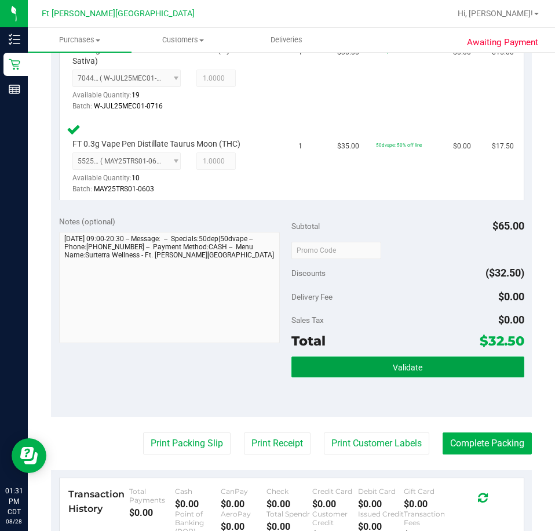
click at [318, 363] on button "Validate" at bounding box center [407, 366] width 233 height 21
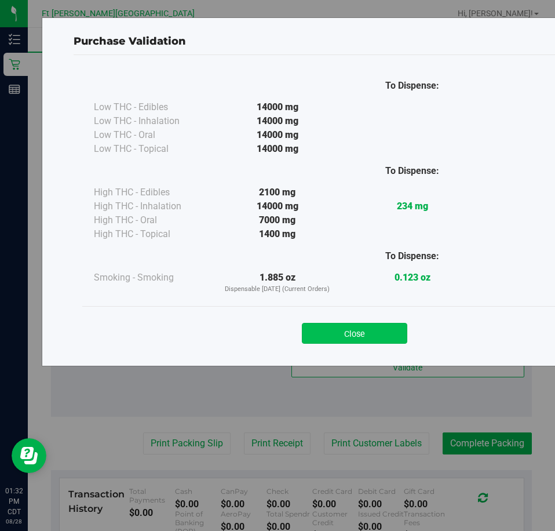
click at [357, 335] on button "Close" at bounding box center [354, 333] width 105 height 21
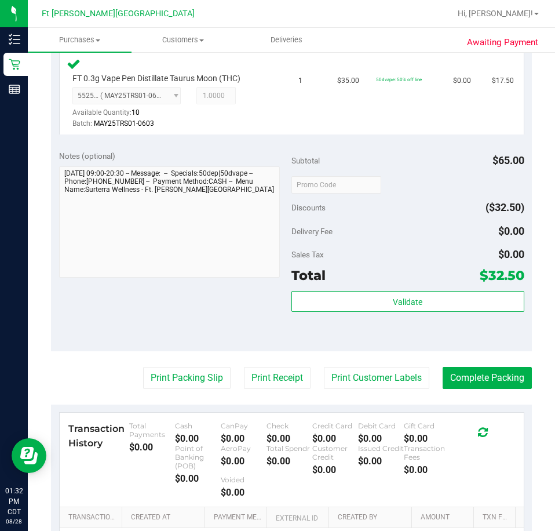
scroll to position [464, 0]
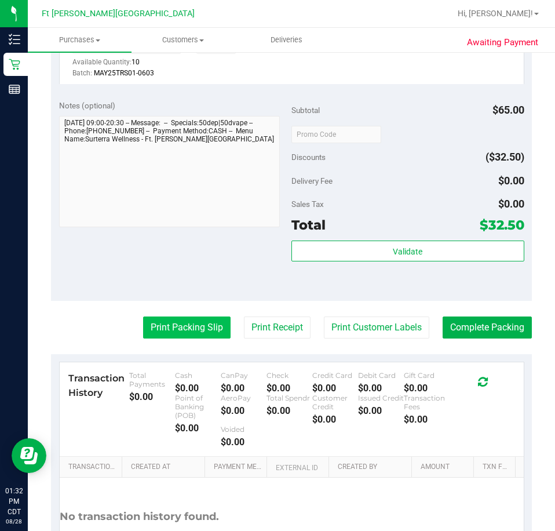
click at [205, 328] on button "Print Packing Slip" at bounding box center [186, 327] width 87 height 22
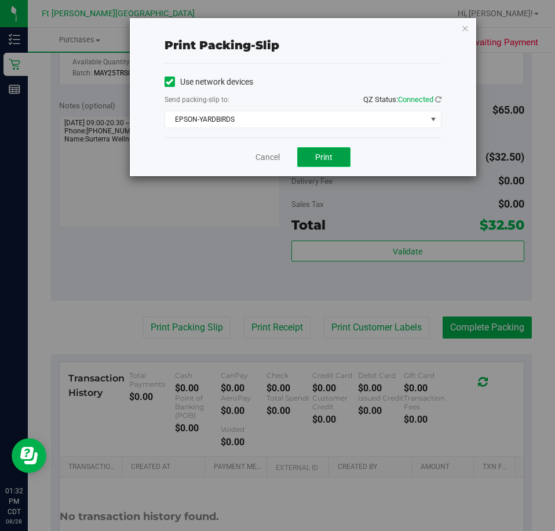
click at [318, 149] on button "Print" at bounding box center [323, 157] width 53 height 20
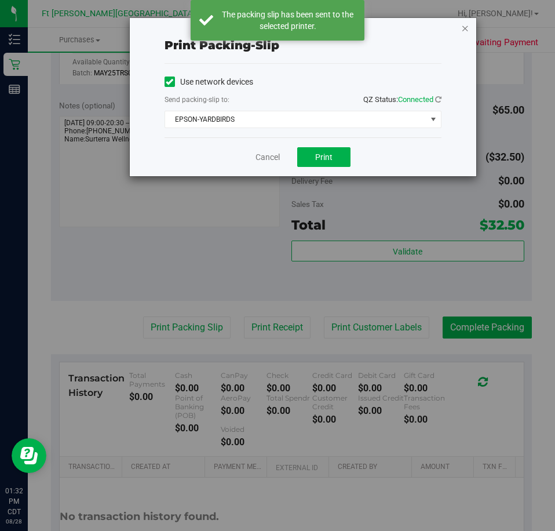
click at [466, 25] on icon "button" at bounding box center [465, 28] width 8 height 14
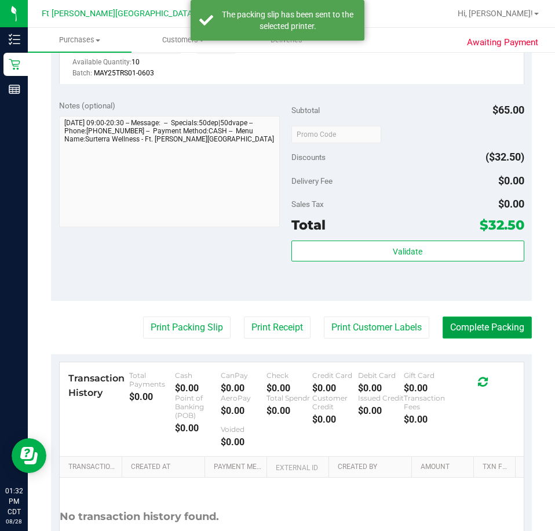
click at [490, 323] on button "Complete Packing" at bounding box center [487, 327] width 89 height 22
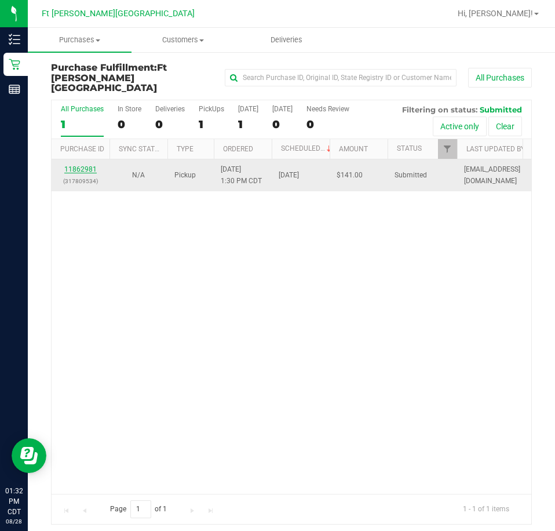
click at [89, 165] on link "11862981" at bounding box center [80, 169] width 32 height 8
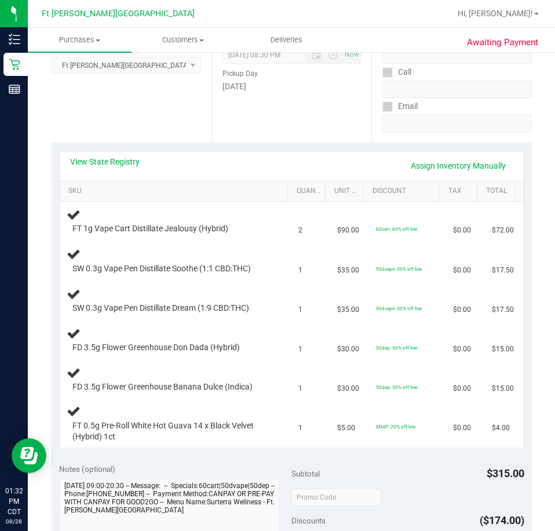
scroll to position [232, 0]
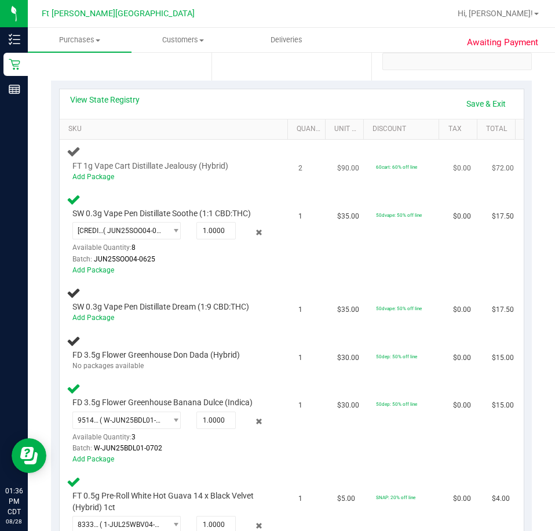
click at [272, 160] on div "FT 1g Vape Cart Distillate Jealousy (Hybrid) Add Package" at bounding box center [176, 163] width 218 height 38
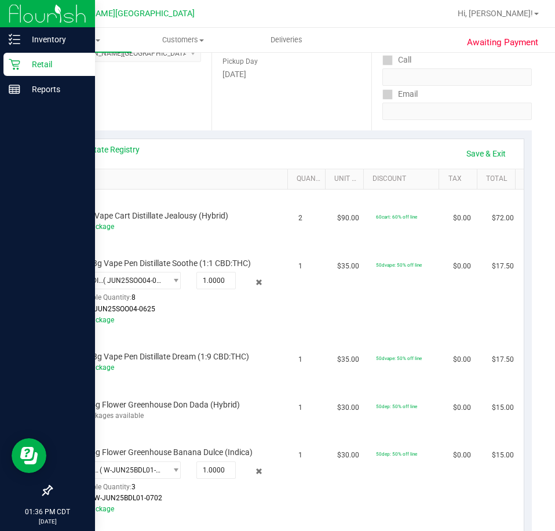
scroll to position [116, 0]
